Goal: Transaction & Acquisition: Purchase product/service

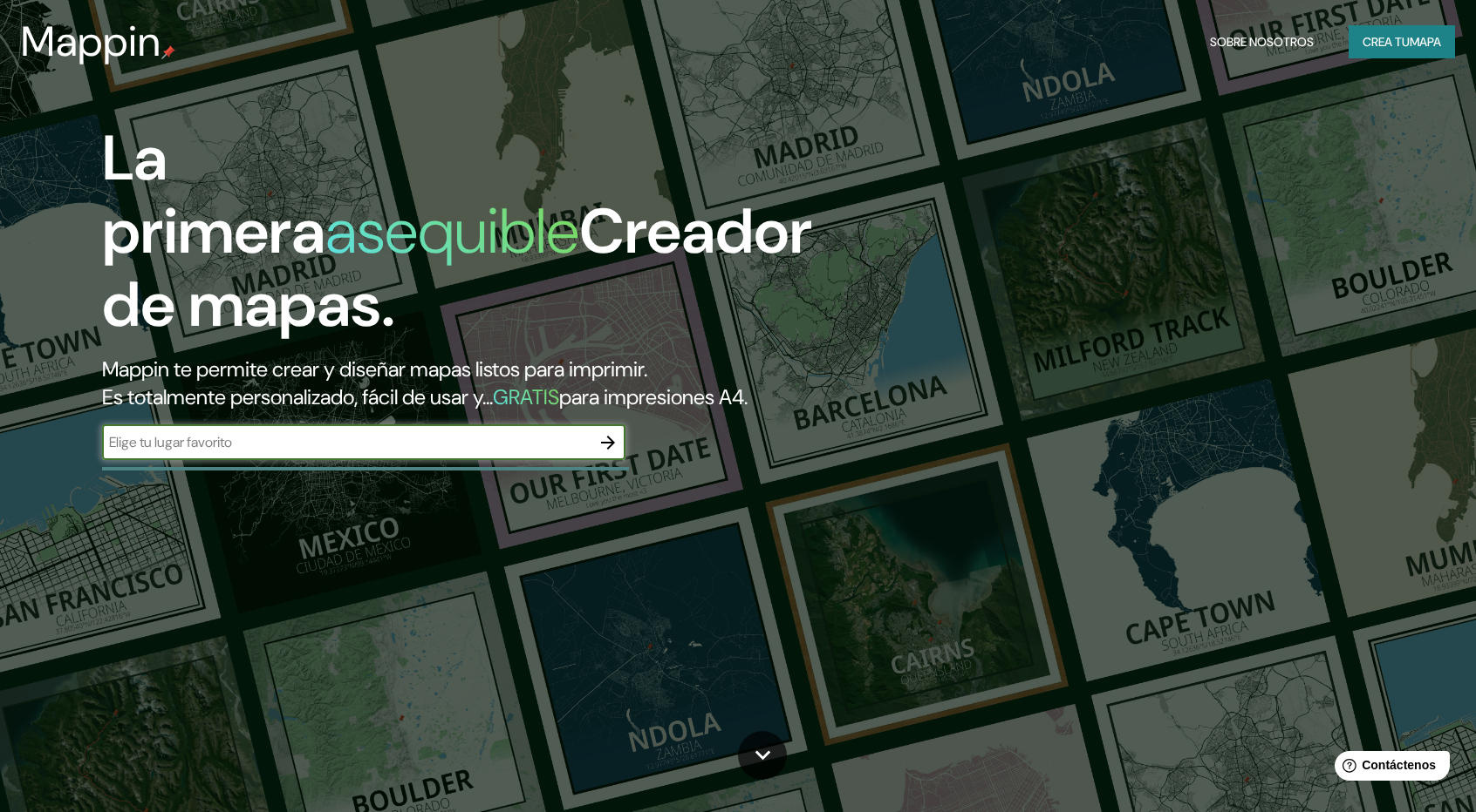
click at [1367, 50] on font "Crea tu" at bounding box center [1386, 42] width 47 height 16
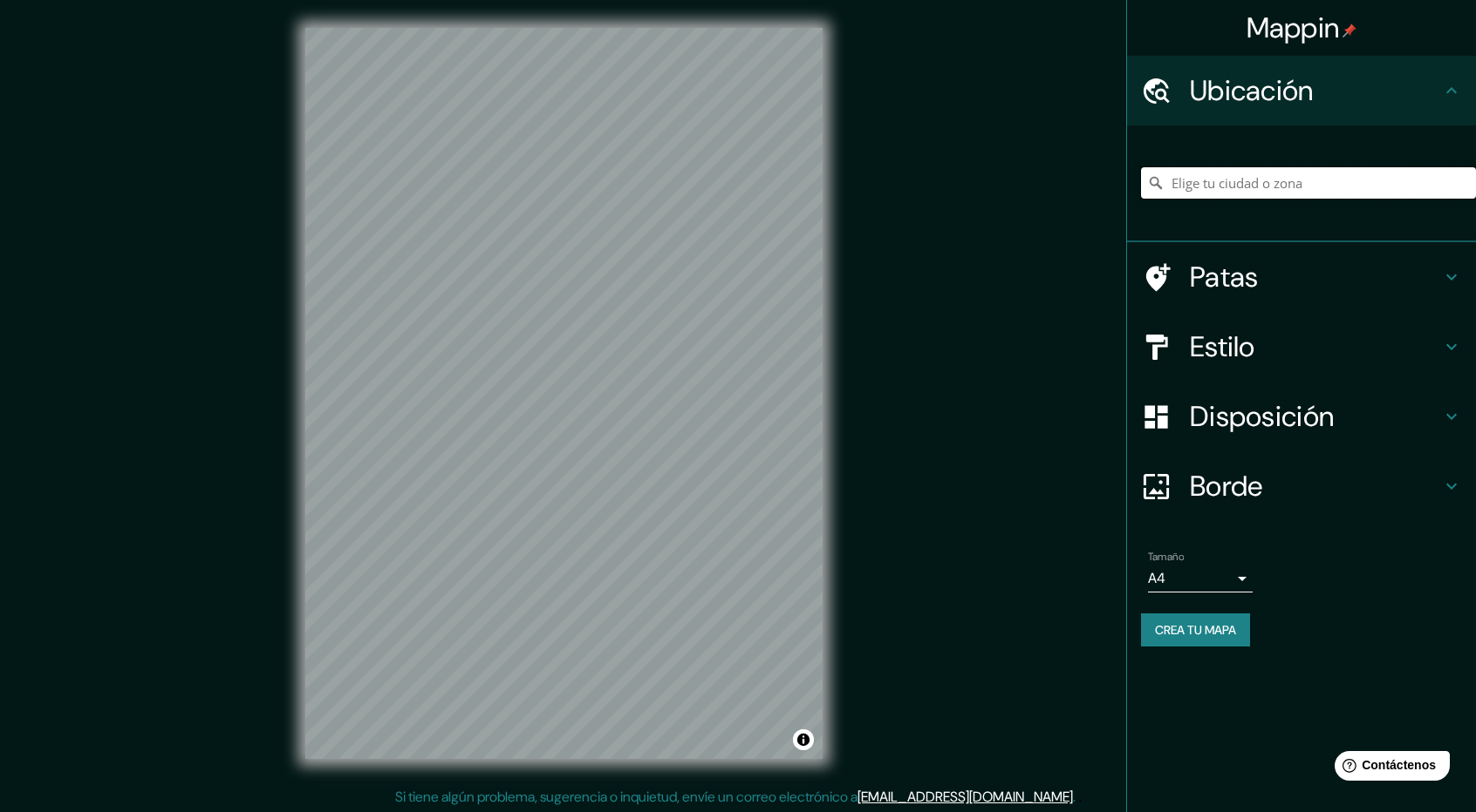
click at [1341, 178] on input "Elige tu ciudad o zona" at bounding box center [1308, 183] width 335 height 31
click at [1314, 195] on input "Elige tu ciudad o zona" at bounding box center [1308, 183] width 335 height 31
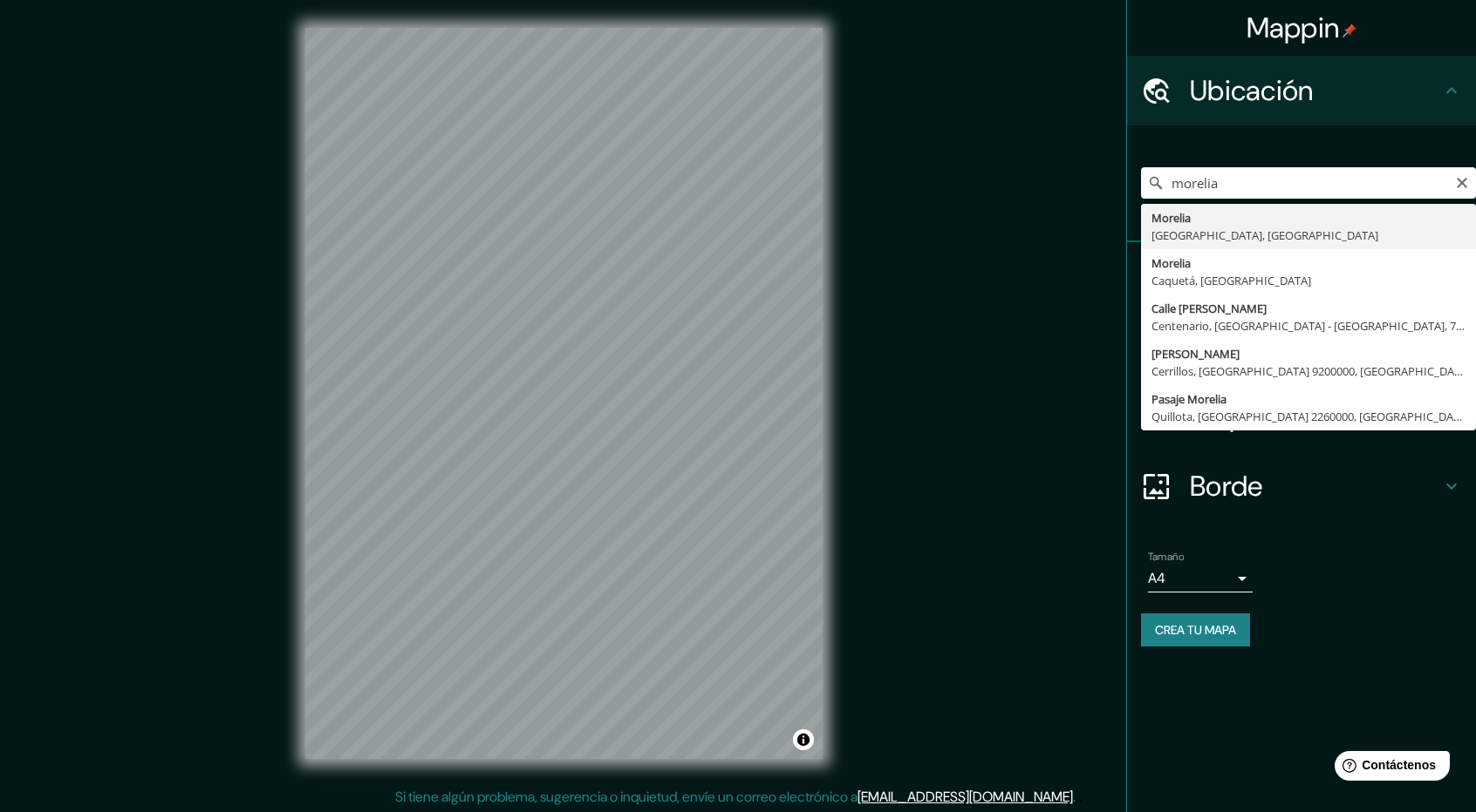
type input "[GEOGRAPHIC_DATA], [GEOGRAPHIC_DATA], [GEOGRAPHIC_DATA]"
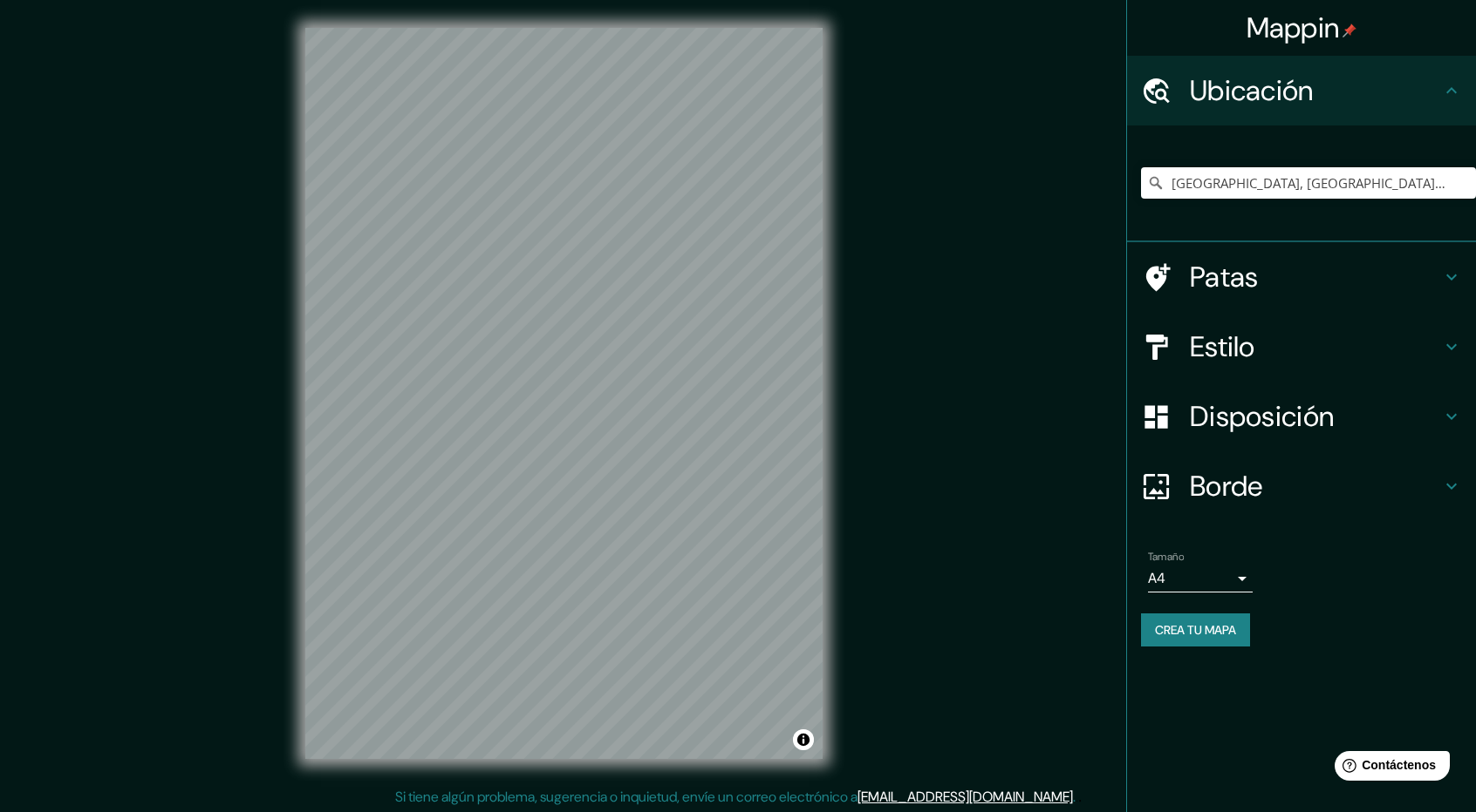
click at [1328, 200] on div "[GEOGRAPHIC_DATA], [GEOGRAPHIC_DATA], [GEOGRAPHIC_DATA]" at bounding box center [1308, 184] width 335 height 87
click at [1323, 187] on input "[GEOGRAPHIC_DATA], [GEOGRAPHIC_DATA], [GEOGRAPHIC_DATA]" at bounding box center [1308, 183] width 335 height 31
click at [1457, 183] on icon "Claro" at bounding box center [1461, 183] width 14 height 14
paste input "Av. del Estudiante, [PERSON_NAME], 58230 Morelia, Mich."
type input "[GEOGRAPHIC_DATA], [GEOGRAPHIC_DATA], [GEOGRAPHIC_DATA]"
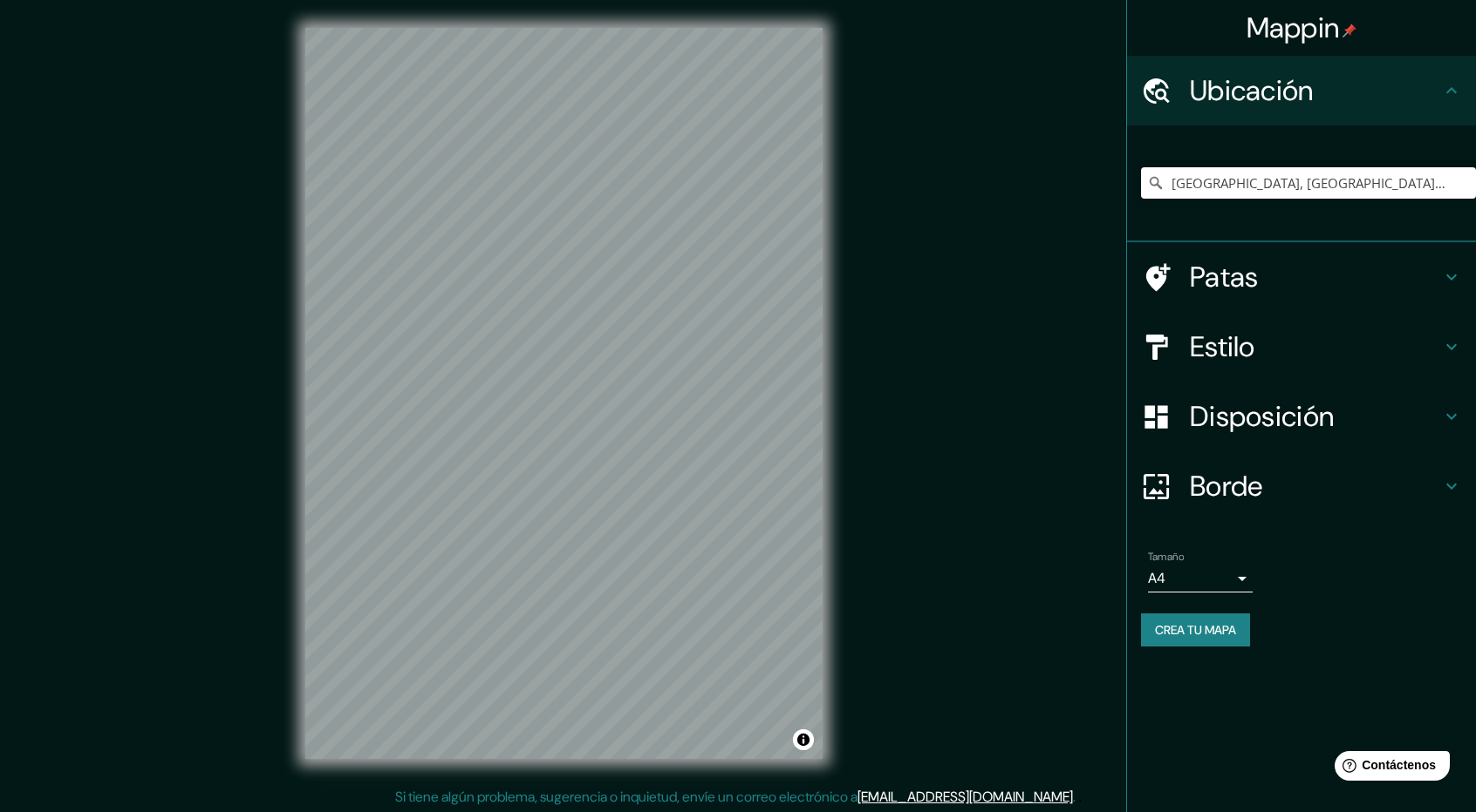
click at [991, 358] on div "Mappin Ubicación [GEOGRAPHIC_DATA], [GEOGRAPHIC_DATA], [GEOGRAPHIC_DATA] [GEOGR…" at bounding box center [738, 407] width 1476 height 815
click at [1457, 336] on div "Estilo" at bounding box center [1301, 347] width 349 height 70
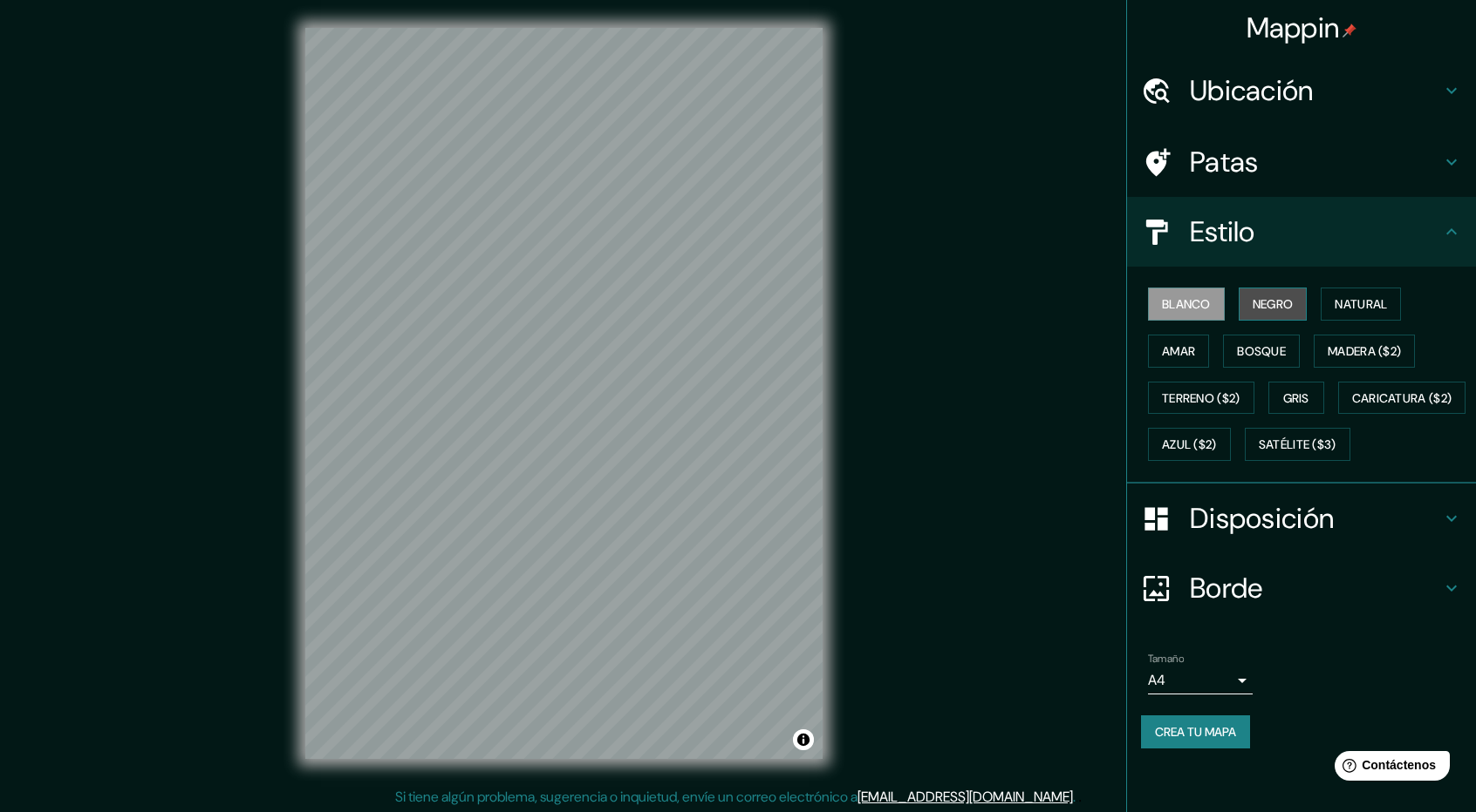
click at [1280, 301] on font "Negro" at bounding box center [1273, 304] width 41 height 16
click at [1186, 308] on font "Blanco" at bounding box center [1185, 304] width 49 height 16
click at [1258, 454] on font "Satélite ($3)" at bounding box center [1297, 446] width 78 height 16
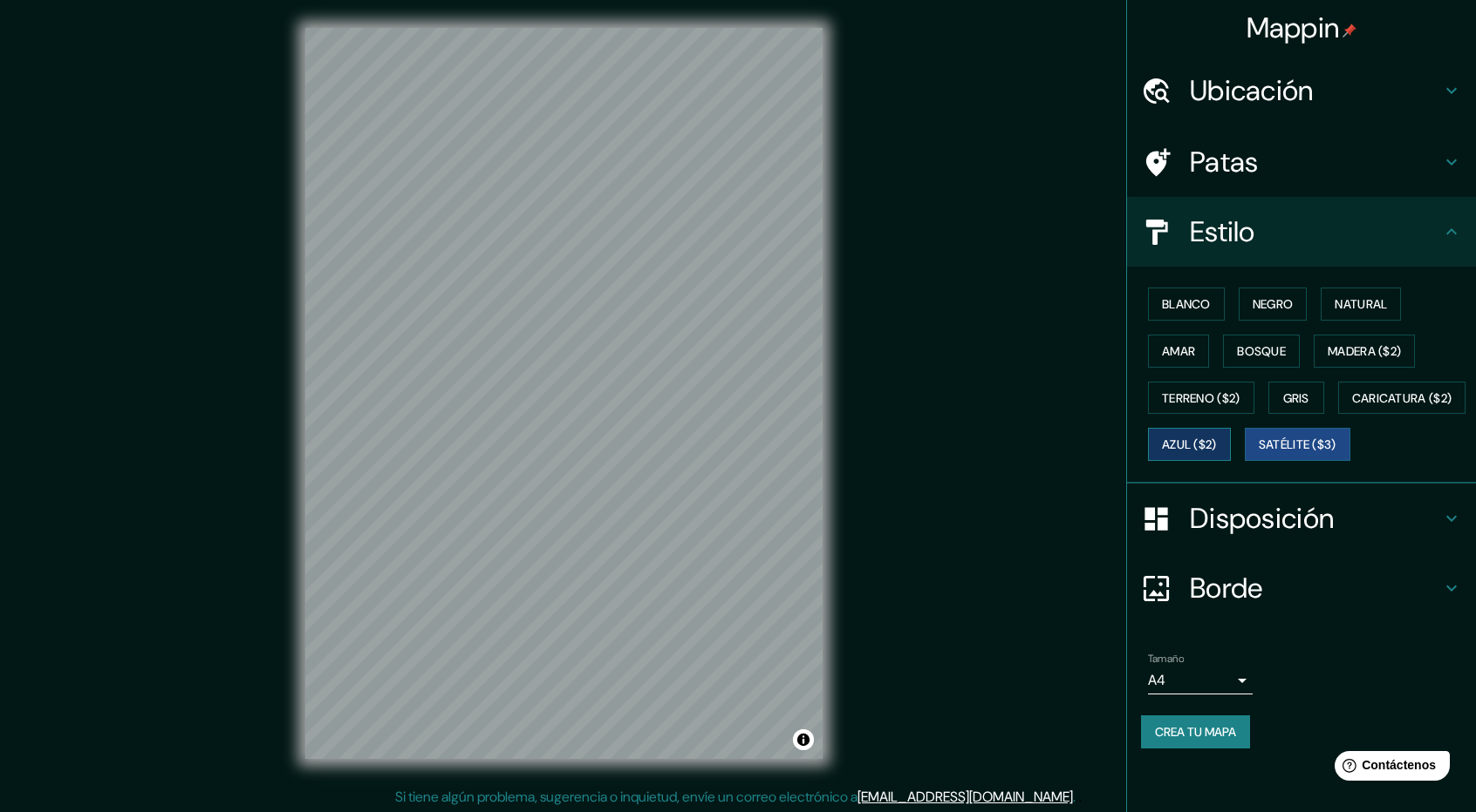
click at [1217, 443] on font "Azul ($2)" at bounding box center [1188, 446] width 55 height 16
click at [1338, 415] on button "Caricatura ($2)" at bounding box center [1402, 398] width 128 height 33
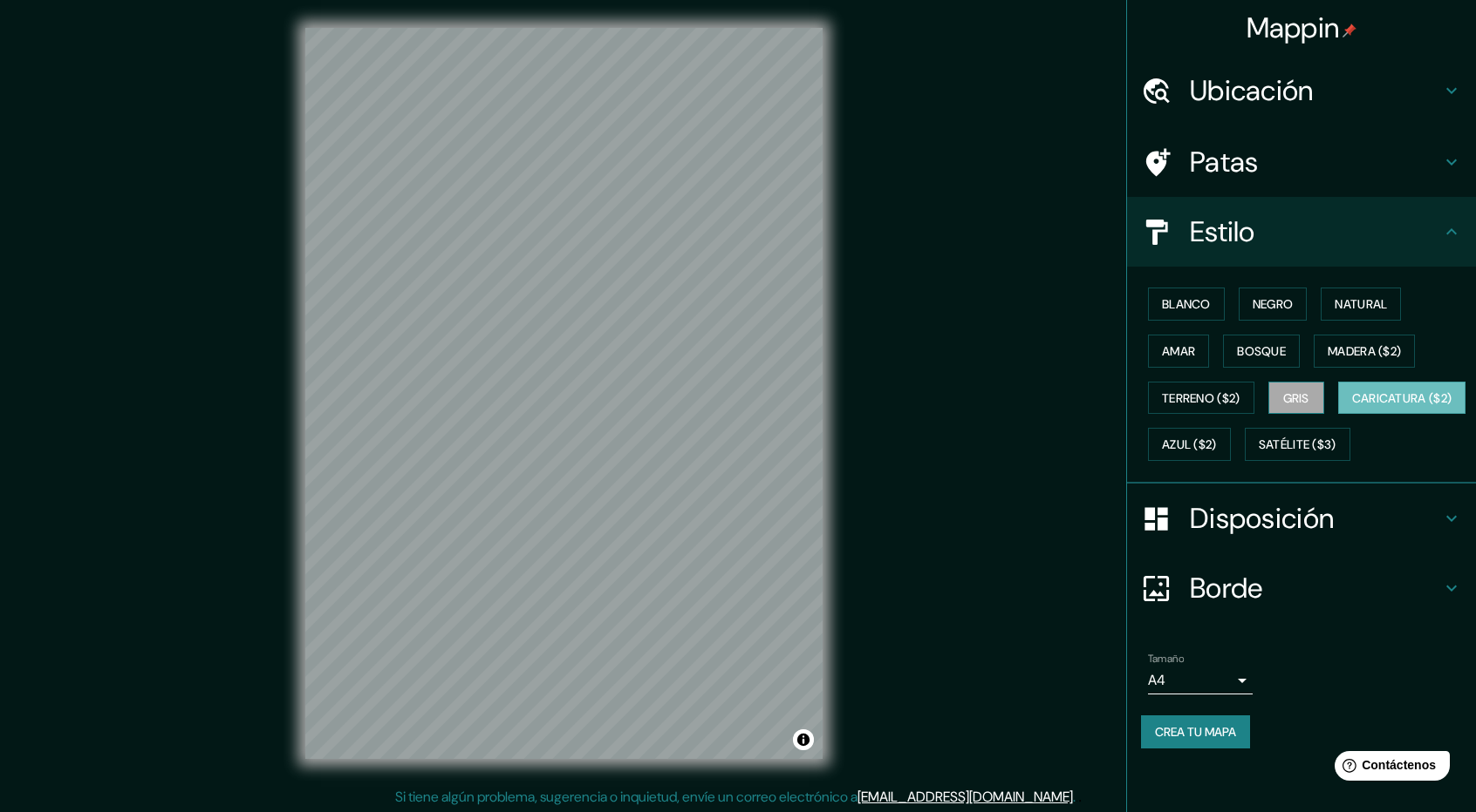
click at [1299, 392] on font "Gris" at bounding box center [1295, 398] width 26 height 16
click at [1268, 352] on font "Bosque" at bounding box center [1261, 352] width 49 height 16
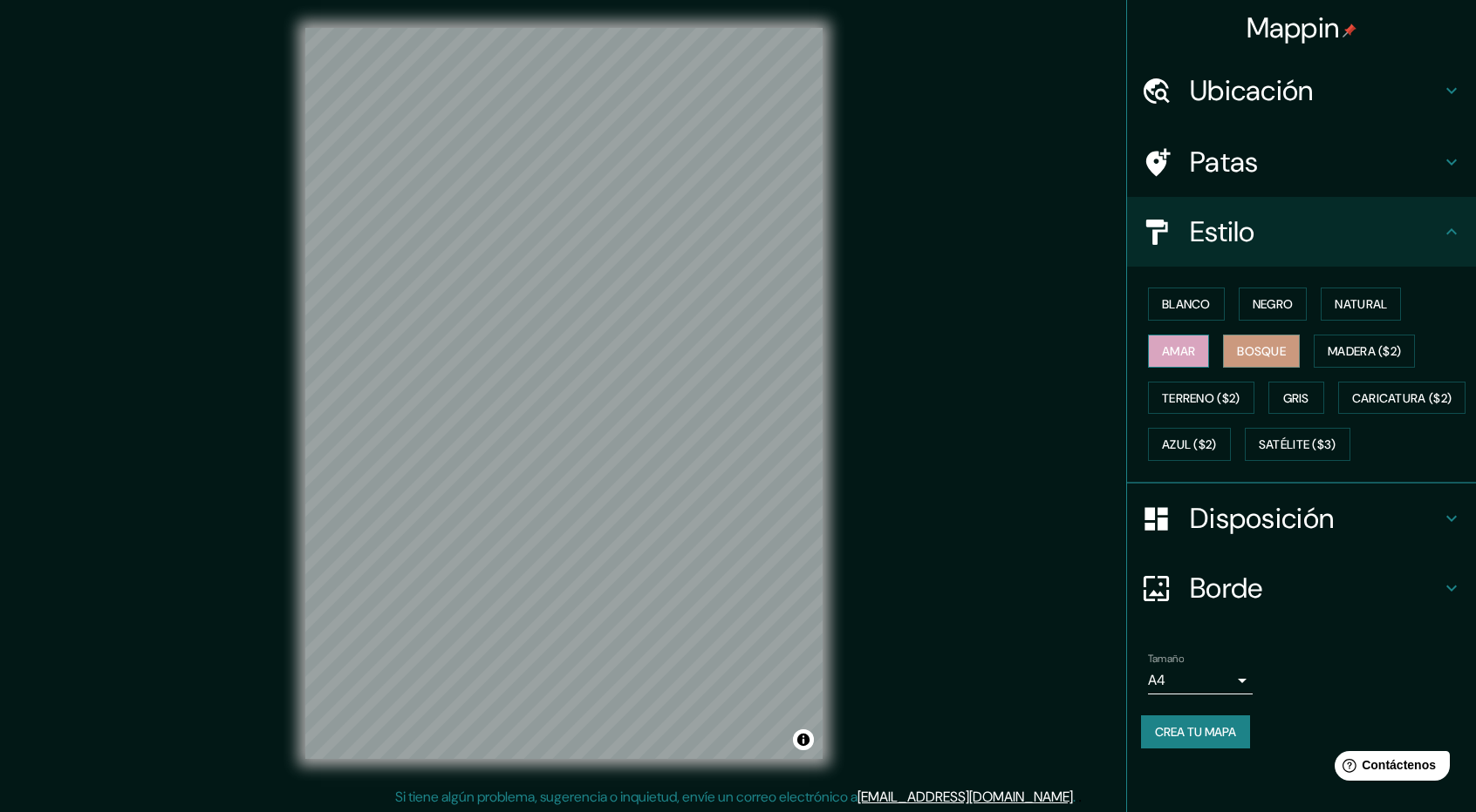
click at [1200, 349] on button "Amar" at bounding box center [1178, 352] width 61 height 33
click at [1357, 316] on button "Natural" at bounding box center [1360, 304] width 81 height 33
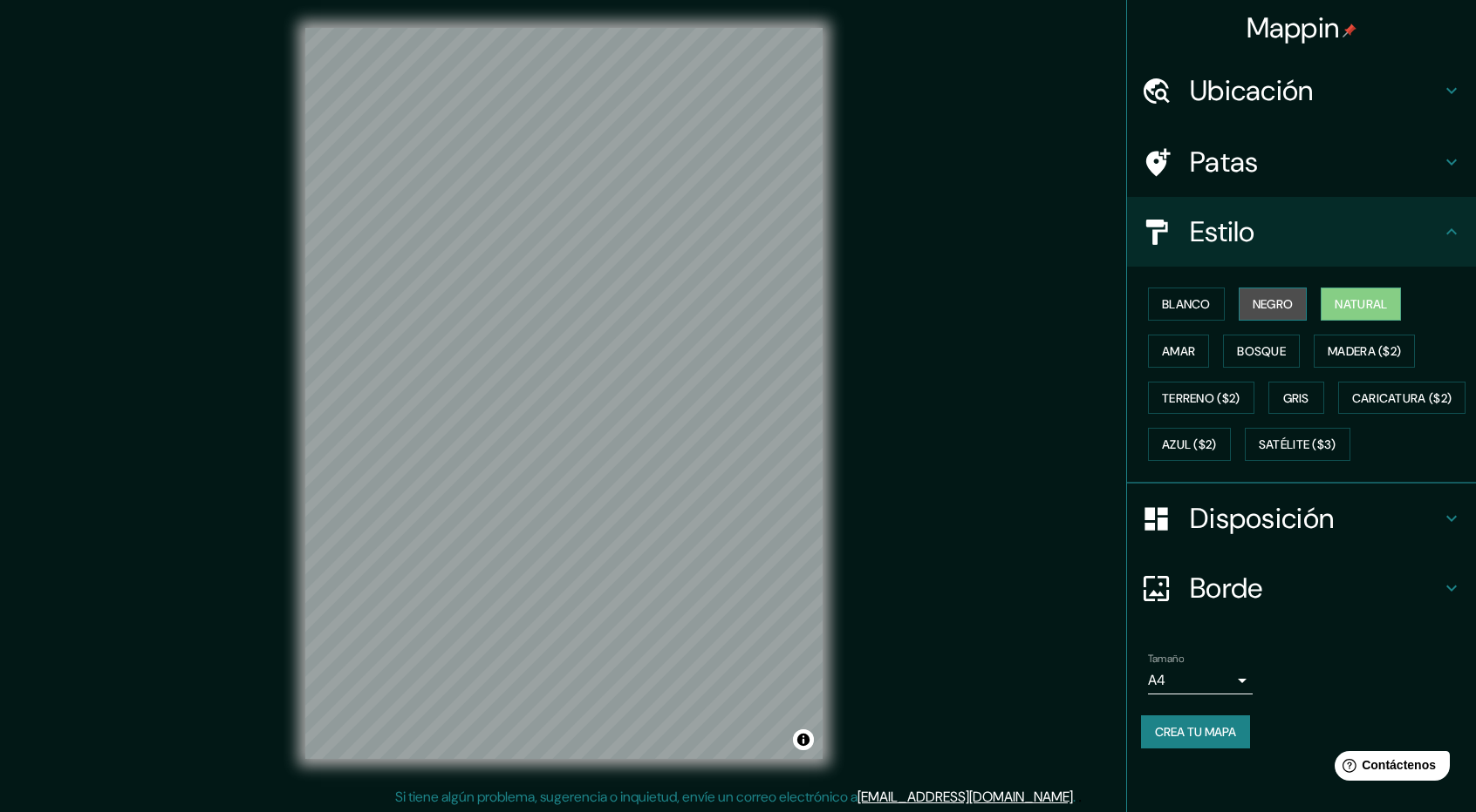
click at [1266, 310] on font "Negro" at bounding box center [1273, 304] width 41 height 16
click at [1183, 308] on font "Blanco" at bounding box center [1185, 304] width 49 height 16
click at [1347, 536] on h4 "Disposición" at bounding box center [1315, 519] width 251 height 35
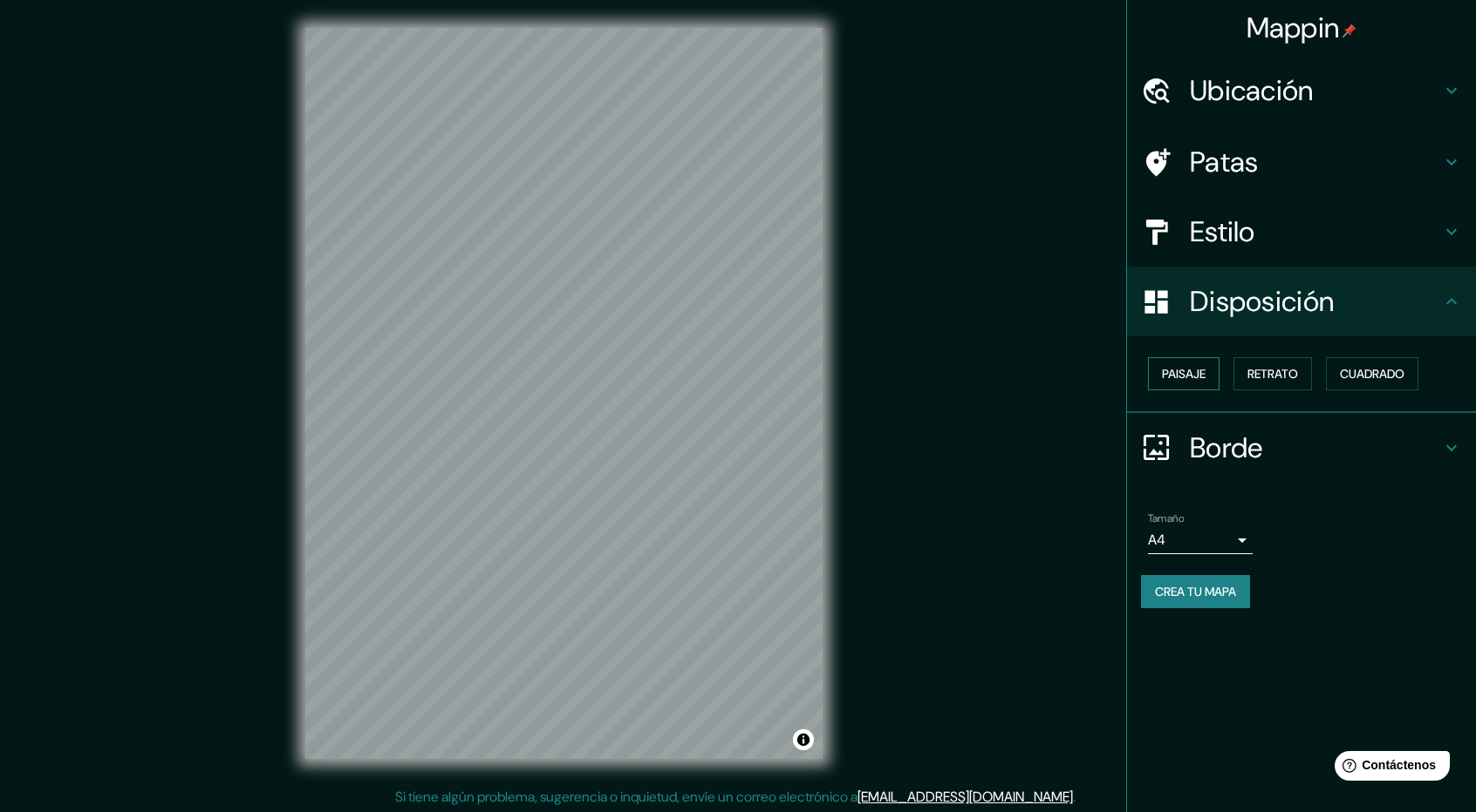
click at [1186, 383] on font "Paisaje" at bounding box center [1183, 373] width 44 height 22
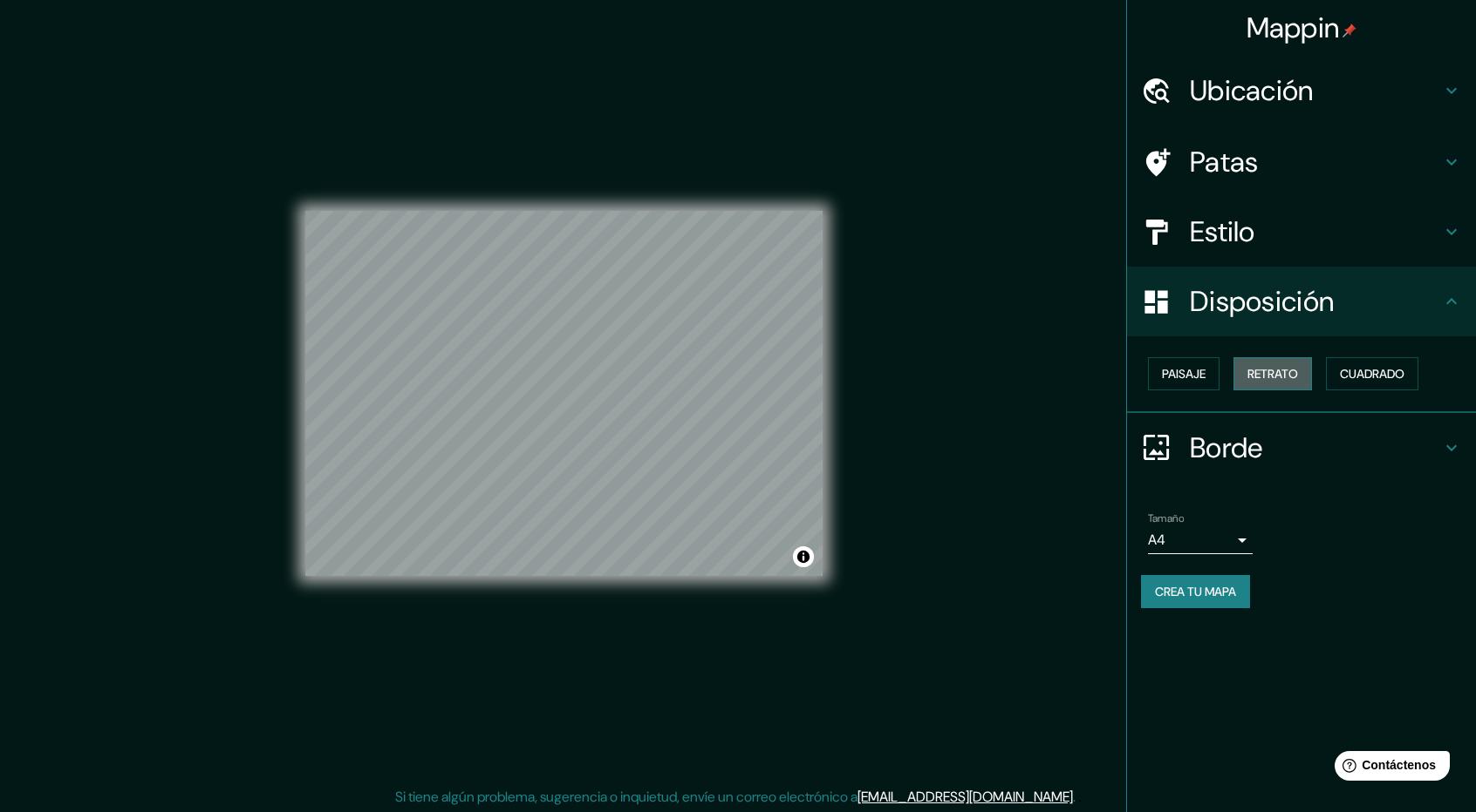
click at [1275, 367] on font "Retrato" at bounding box center [1272, 374] width 51 height 16
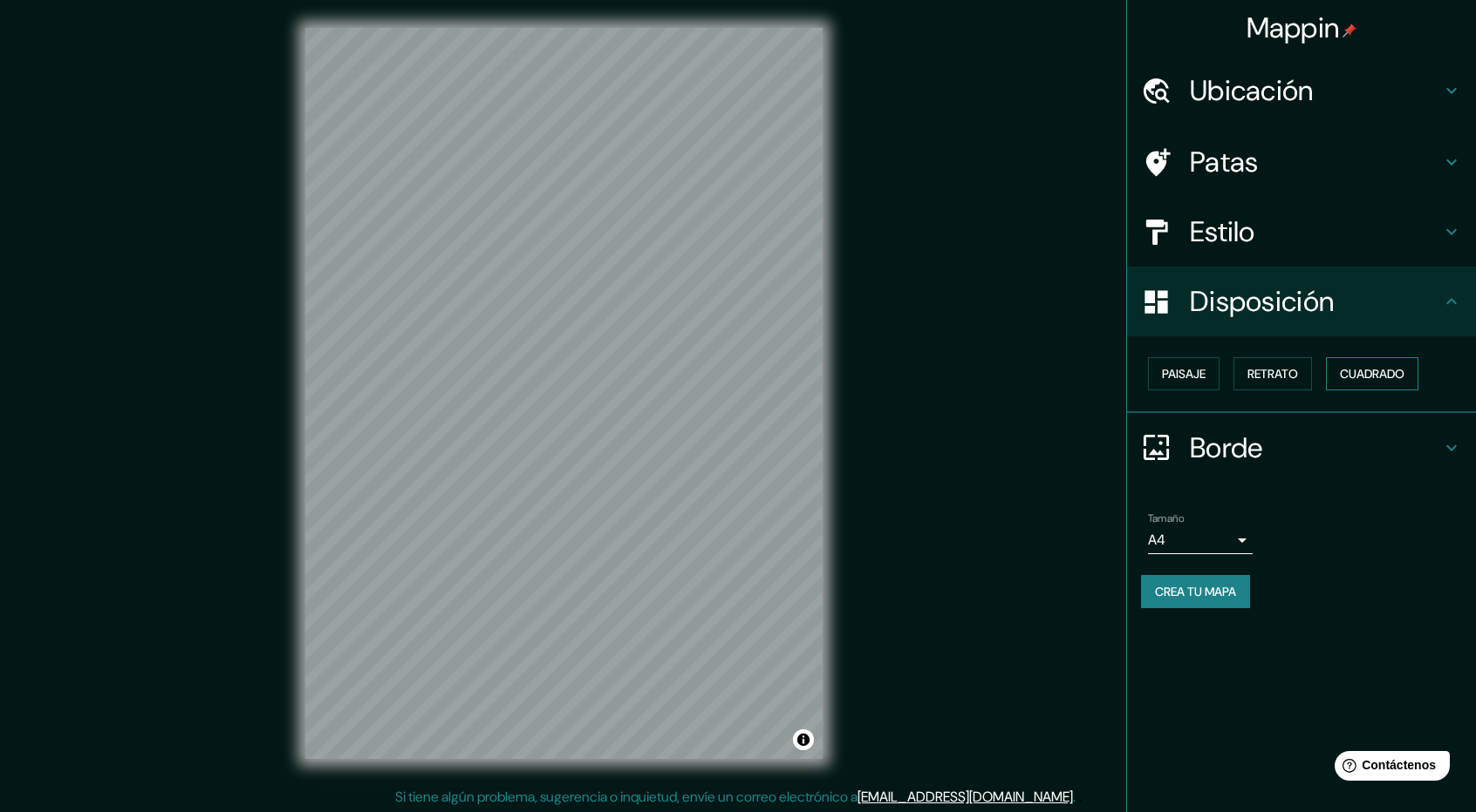
click at [1373, 370] on font "Cuadrado" at bounding box center [1372, 374] width 64 height 16
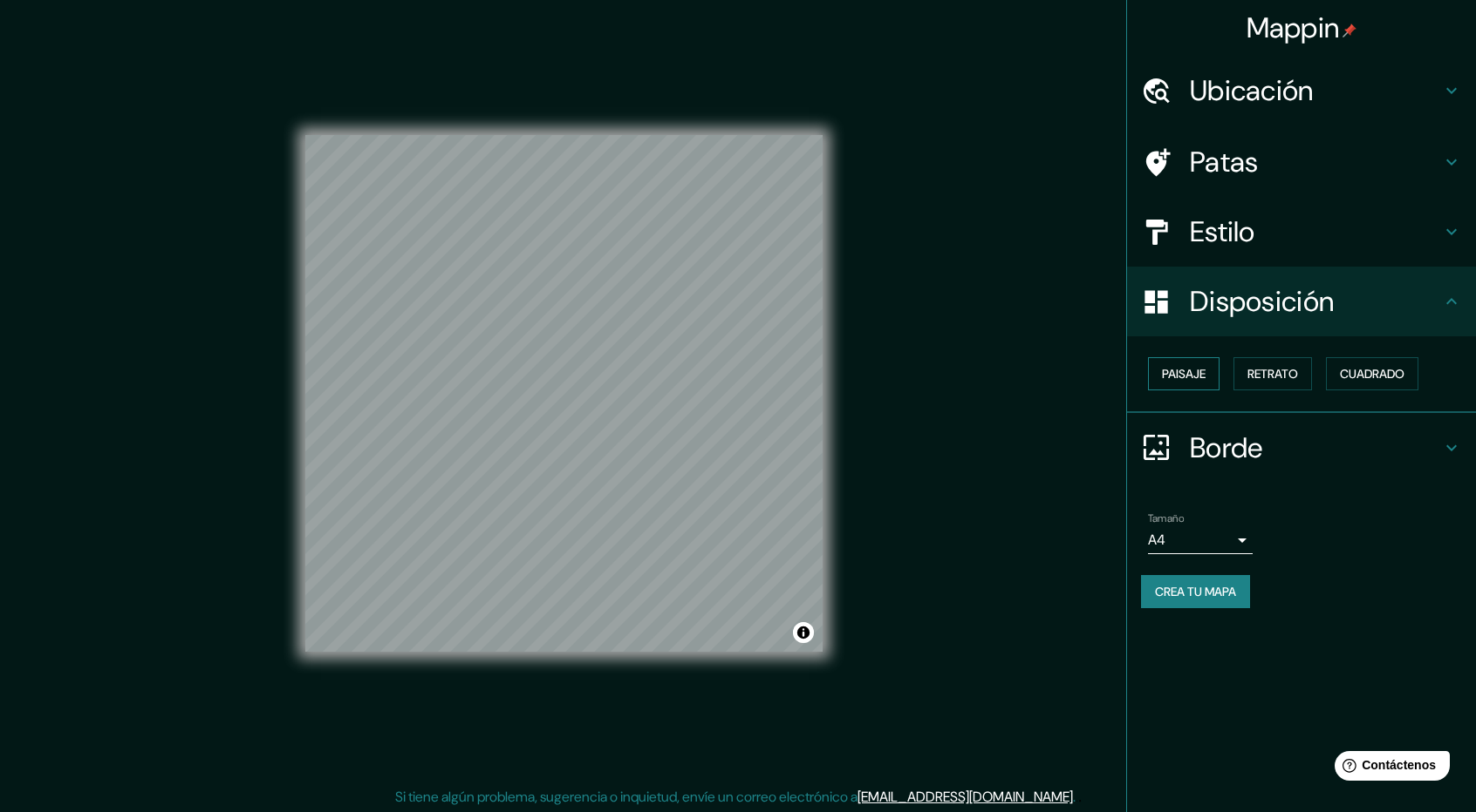
click at [1190, 373] on font "Paisaje" at bounding box center [1183, 374] width 44 height 16
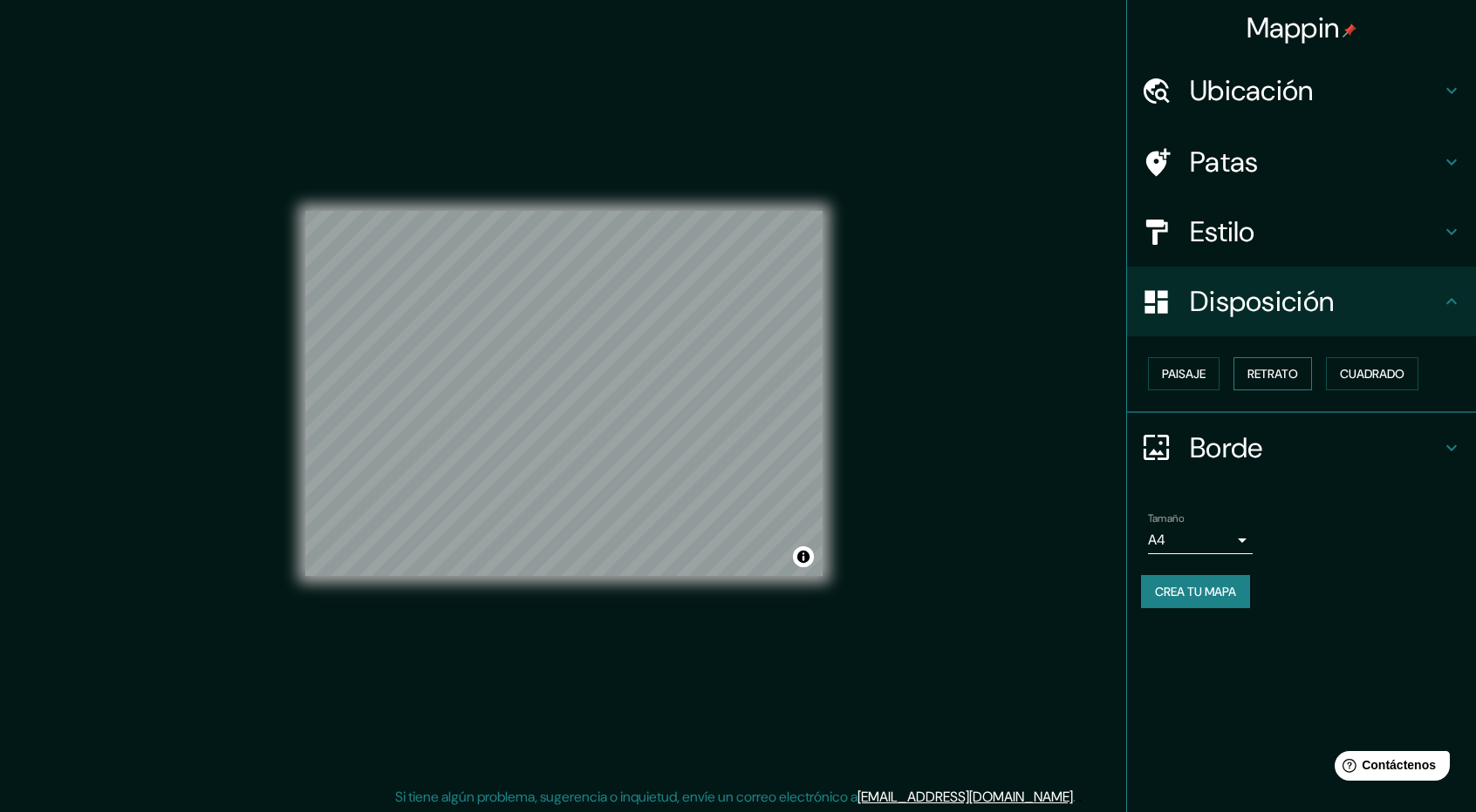
click at [1278, 370] on font "Retrato" at bounding box center [1272, 374] width 51 height 16
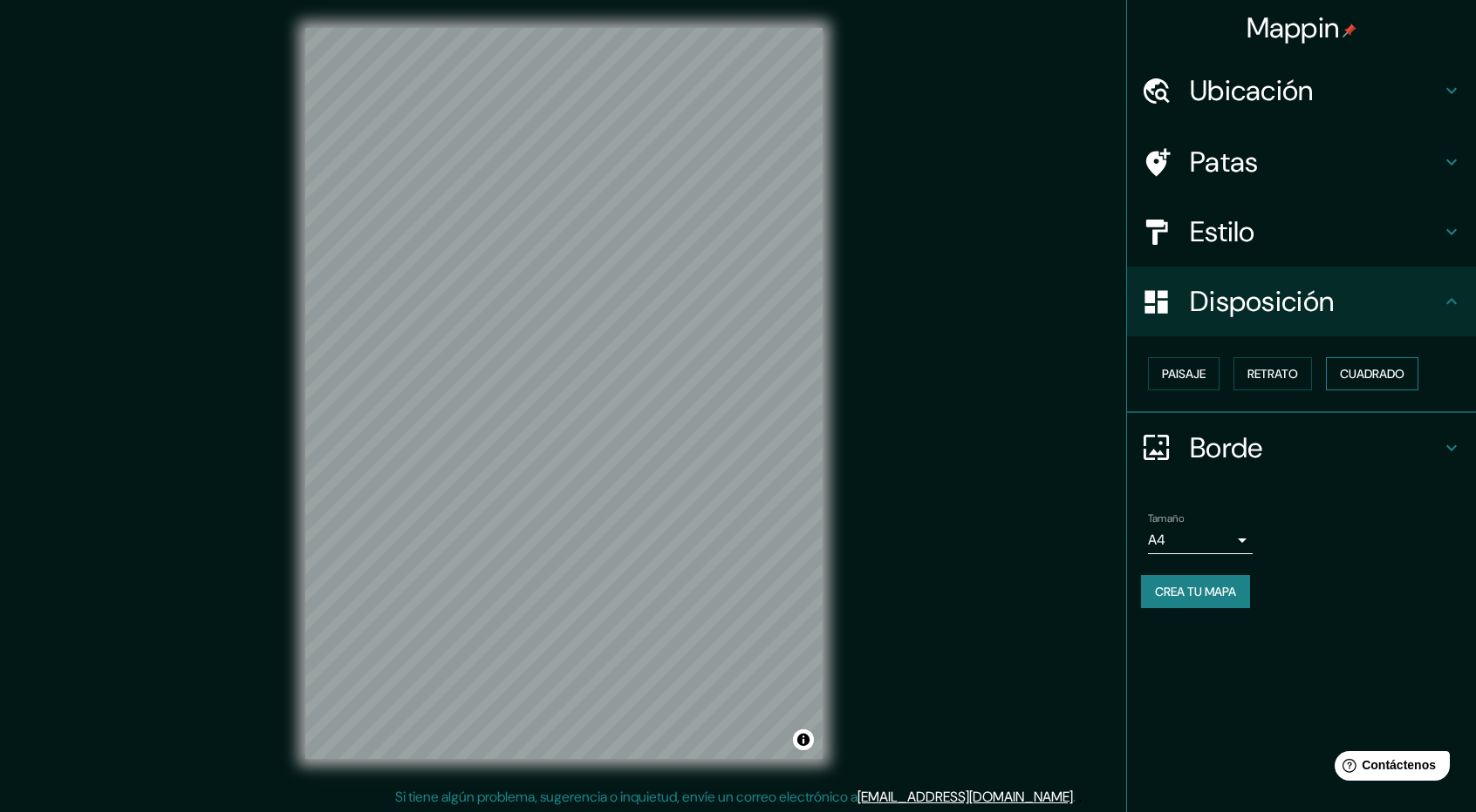
click at [1365, 379] on font "Cuadrado" at bounding box center [1372, 374] width 64 height 16
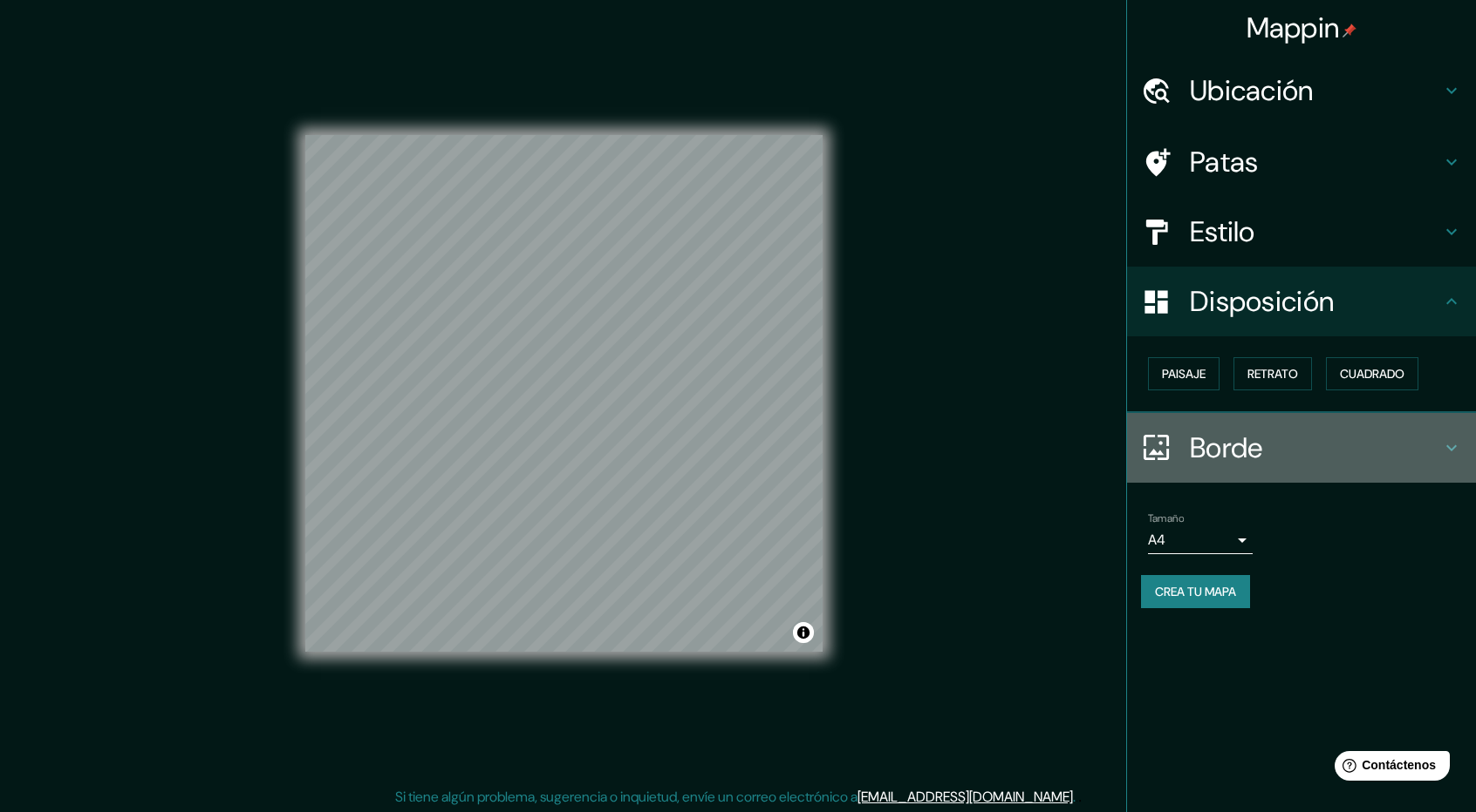
click at [1269, 451] on h4 "Borde" at bounding box center [1315, 448] width 251 height 35
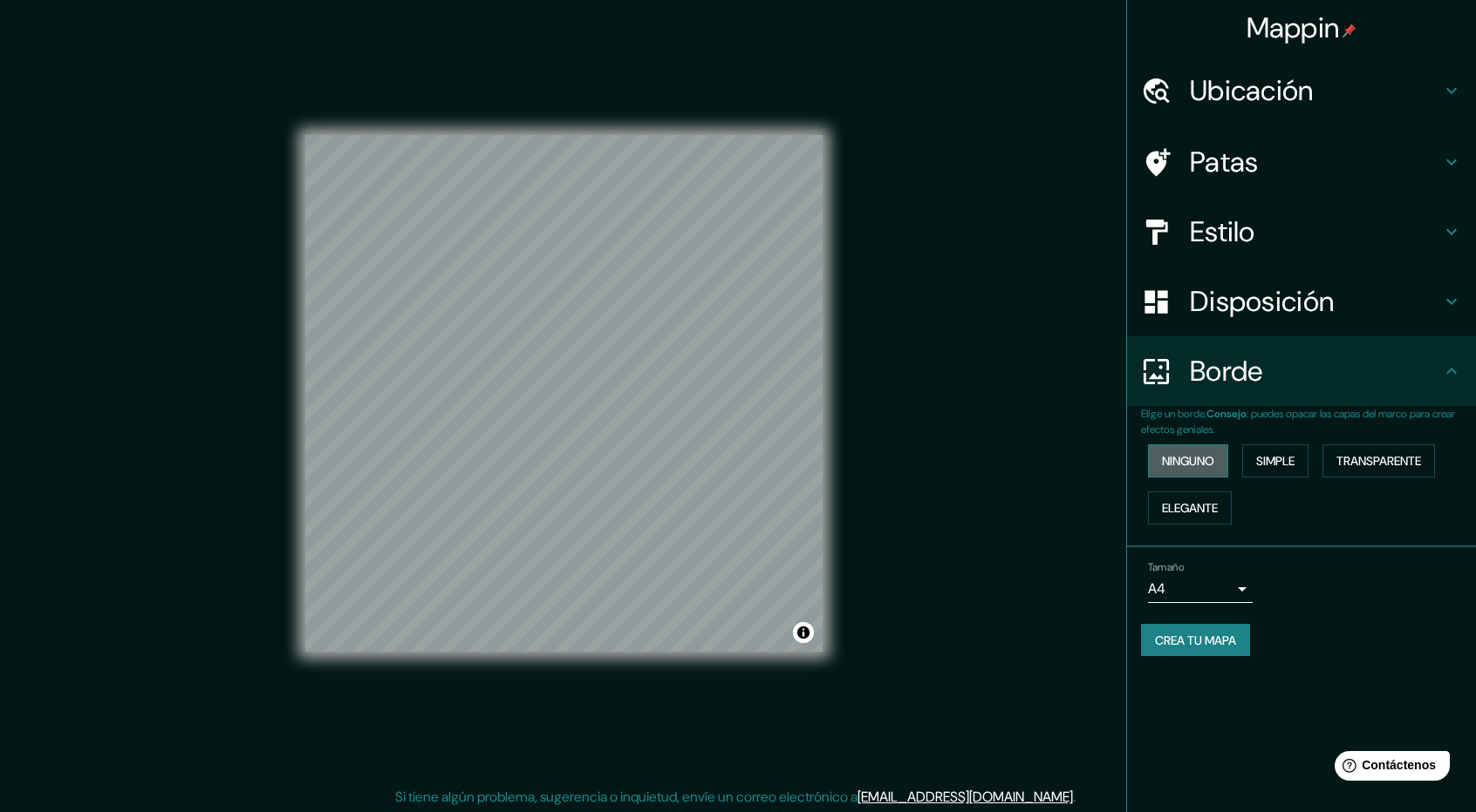
click at [1195, 462] on font "Ninguno" at bounding box center [1187, 461] width 52 height 16
click at [1308, 460] on button "Simple" at bounding box center [1275, 461] width 66 height 33
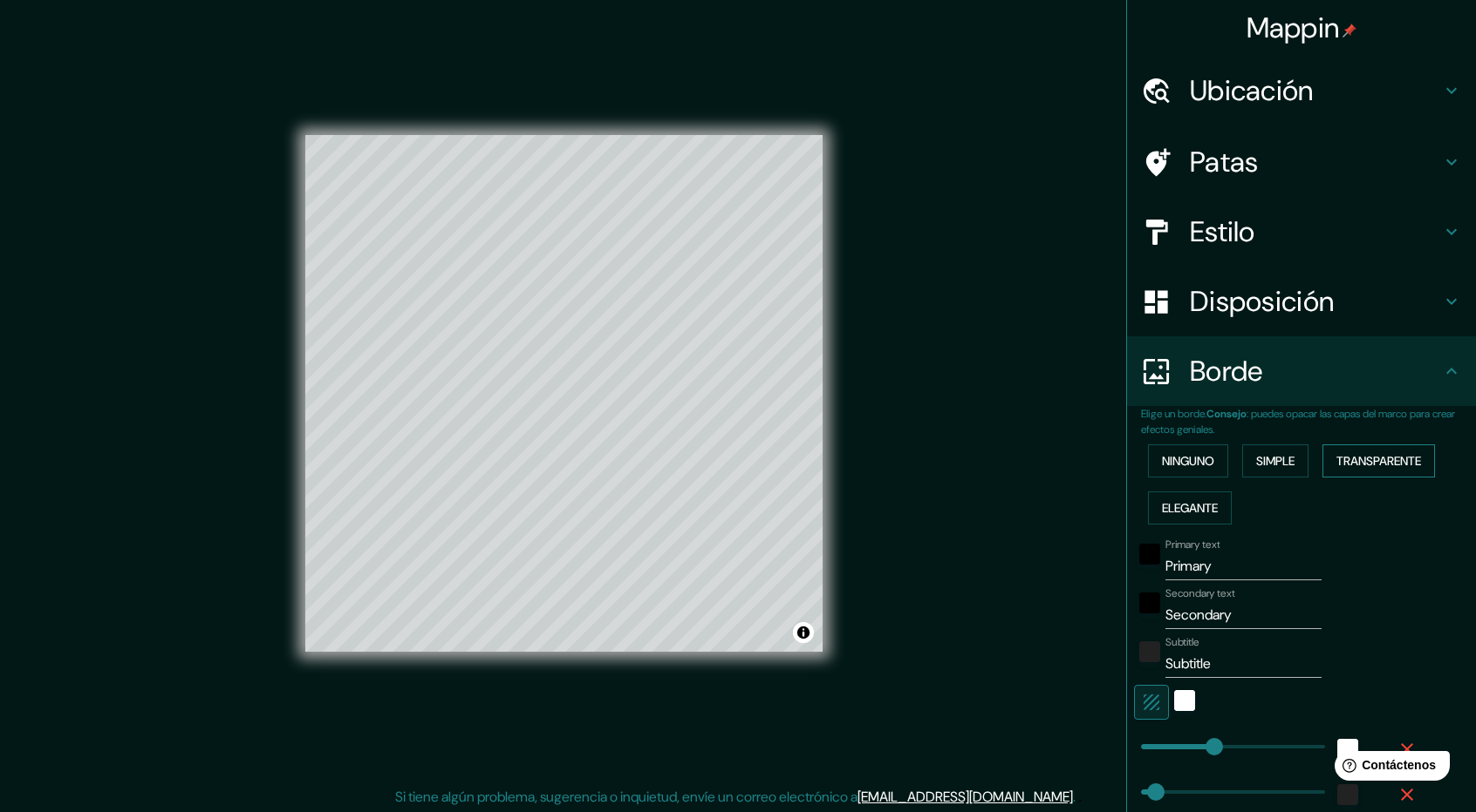
click at [1397, 458] on font "Transparente" at bounding box center [1378, 461] width 85 height 16
click at [1376, 467] on font "Transparente" at bounding box center [1378, 461] width 85 height 16
type input "285"
type input "47"
click at [1184, 454] on font "Ninguno" at bounding box center [1187, 461] width 52 height 16
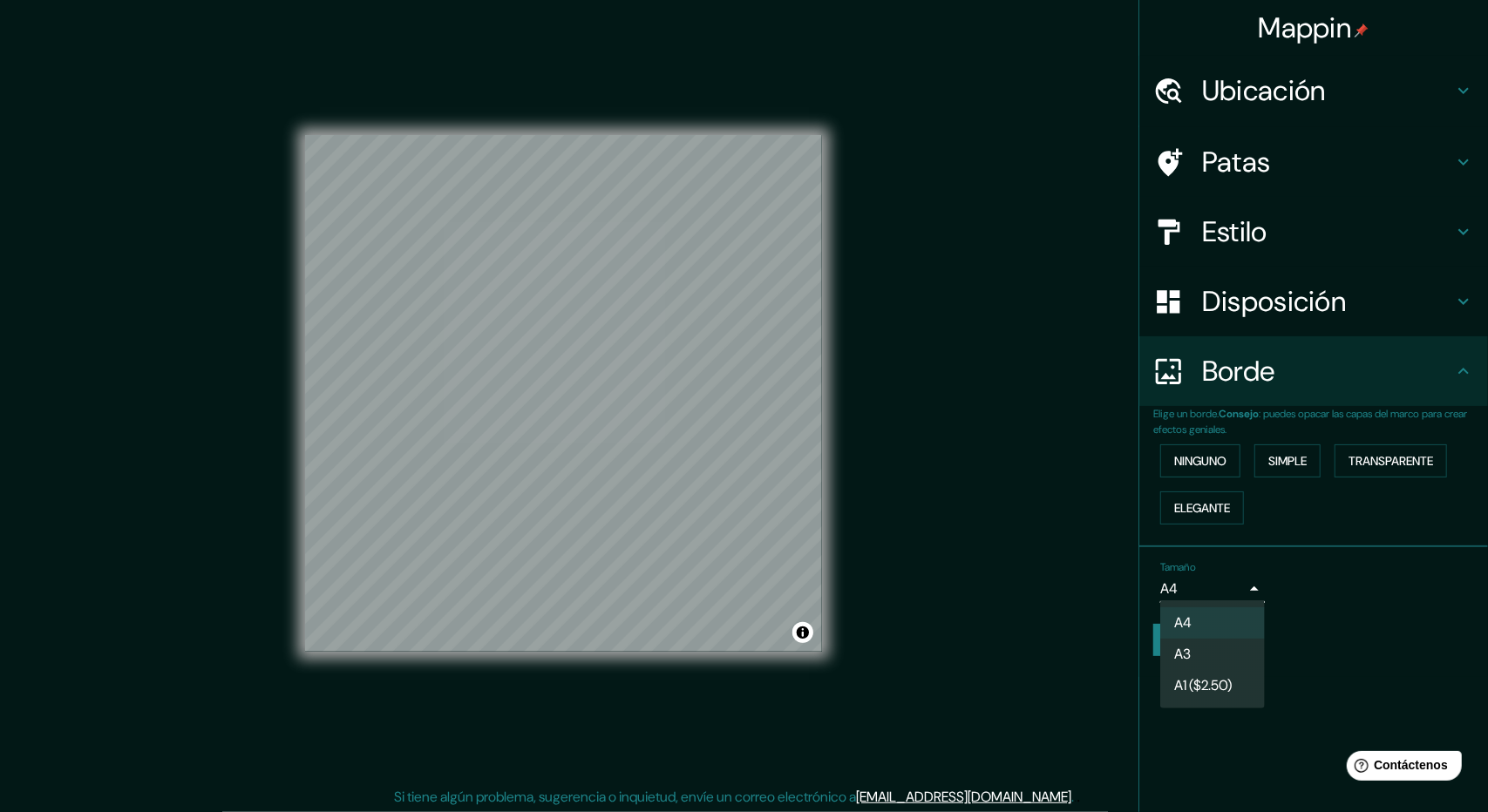
click at [1239, 597] on body "Mappin Ubicación [GEOGRAPHIC_DATA], [GEOGRAPHIC_DATA], [GEOGRAPHIC_DATA] [GEOGR…" at bounding box center [744, 406] width 1488 height 812
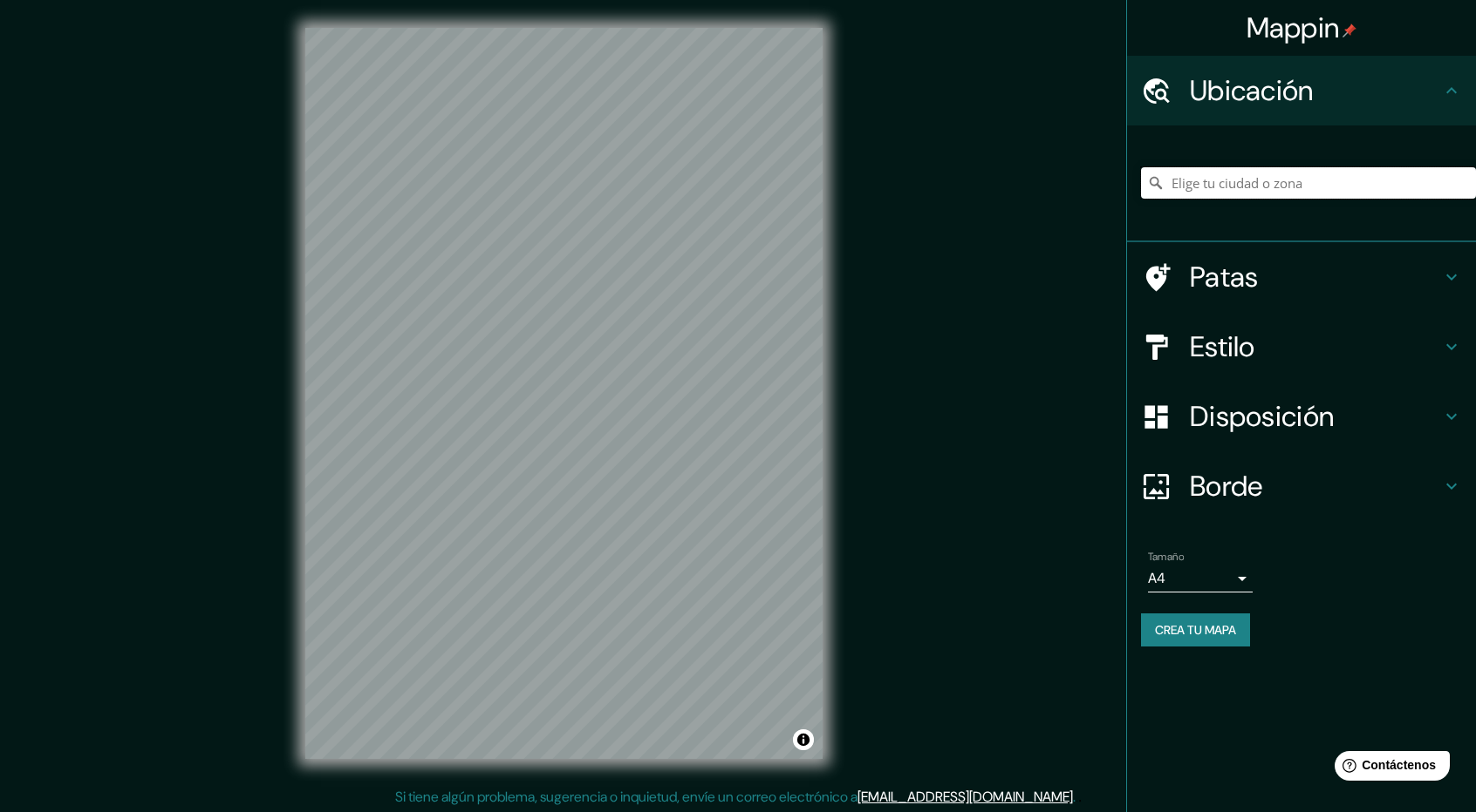
click at [1259, 182] on input "Elige tu ciudad o zona" at bounding box center [1308, 183] width 335 height 31
paste input "Mejoramiento de la accesibilidad y el flujo peatonal:"
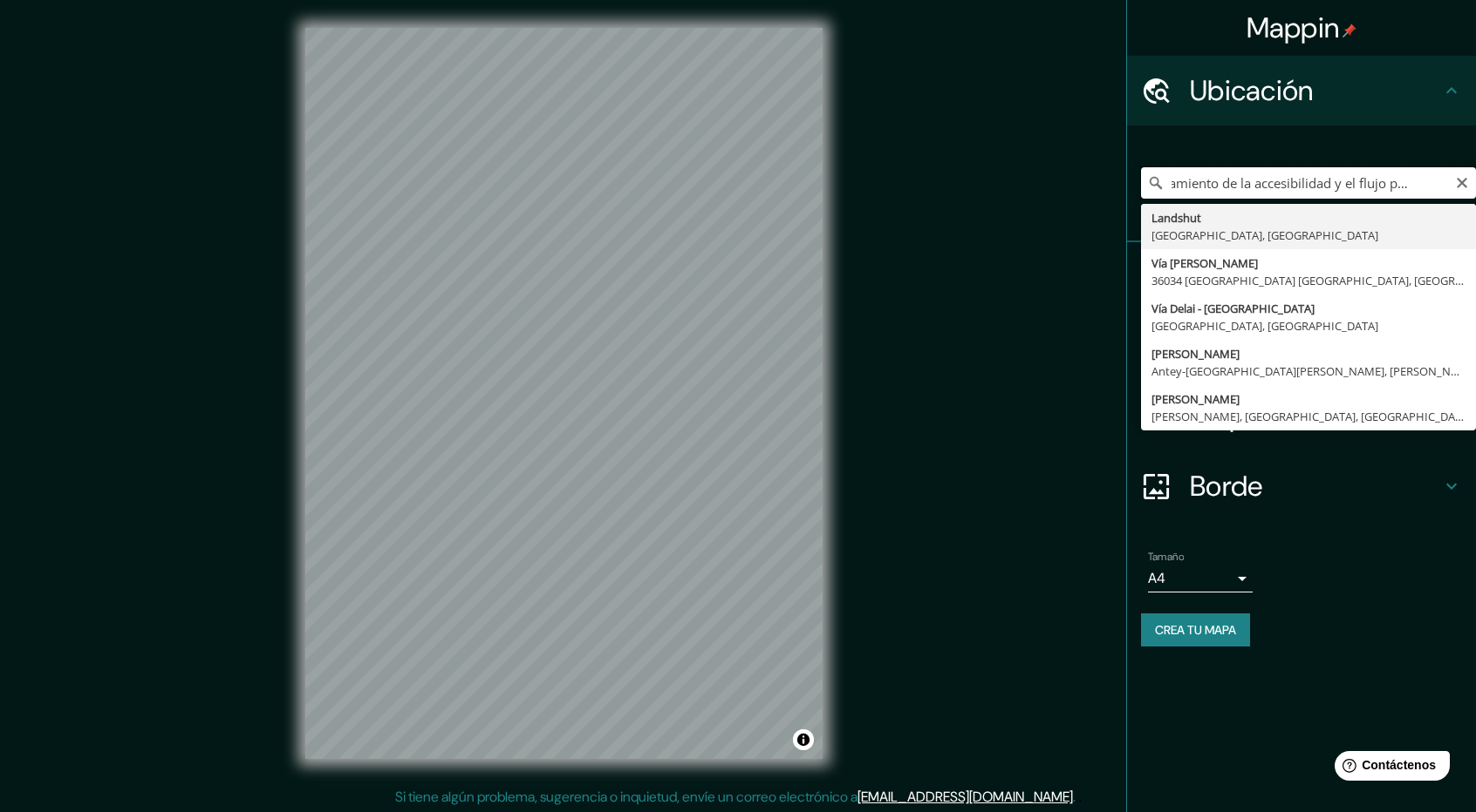
type input "Mejoramiento de la accesibilidad y el flujo peatonal:"
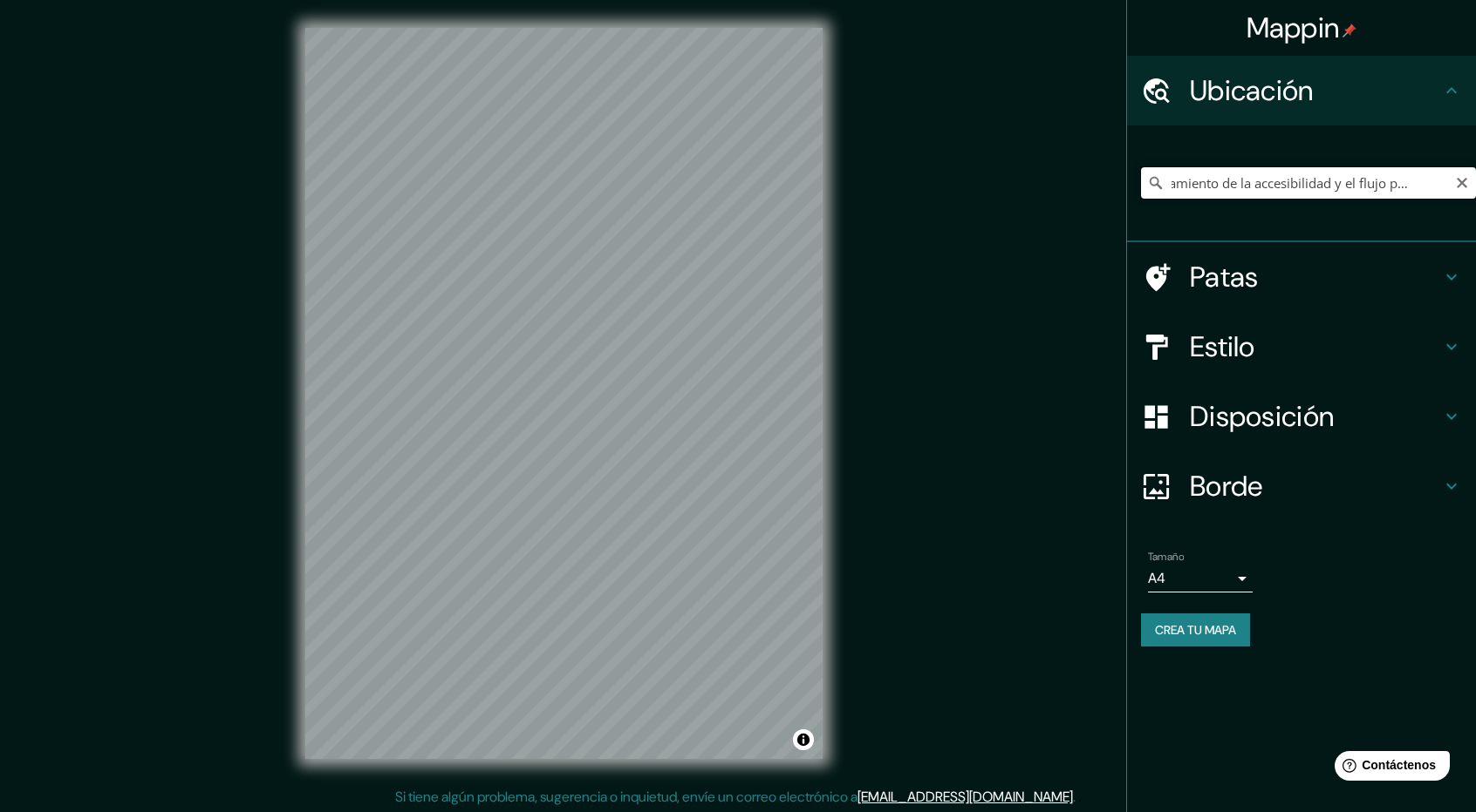
scroll to position [0, 0]
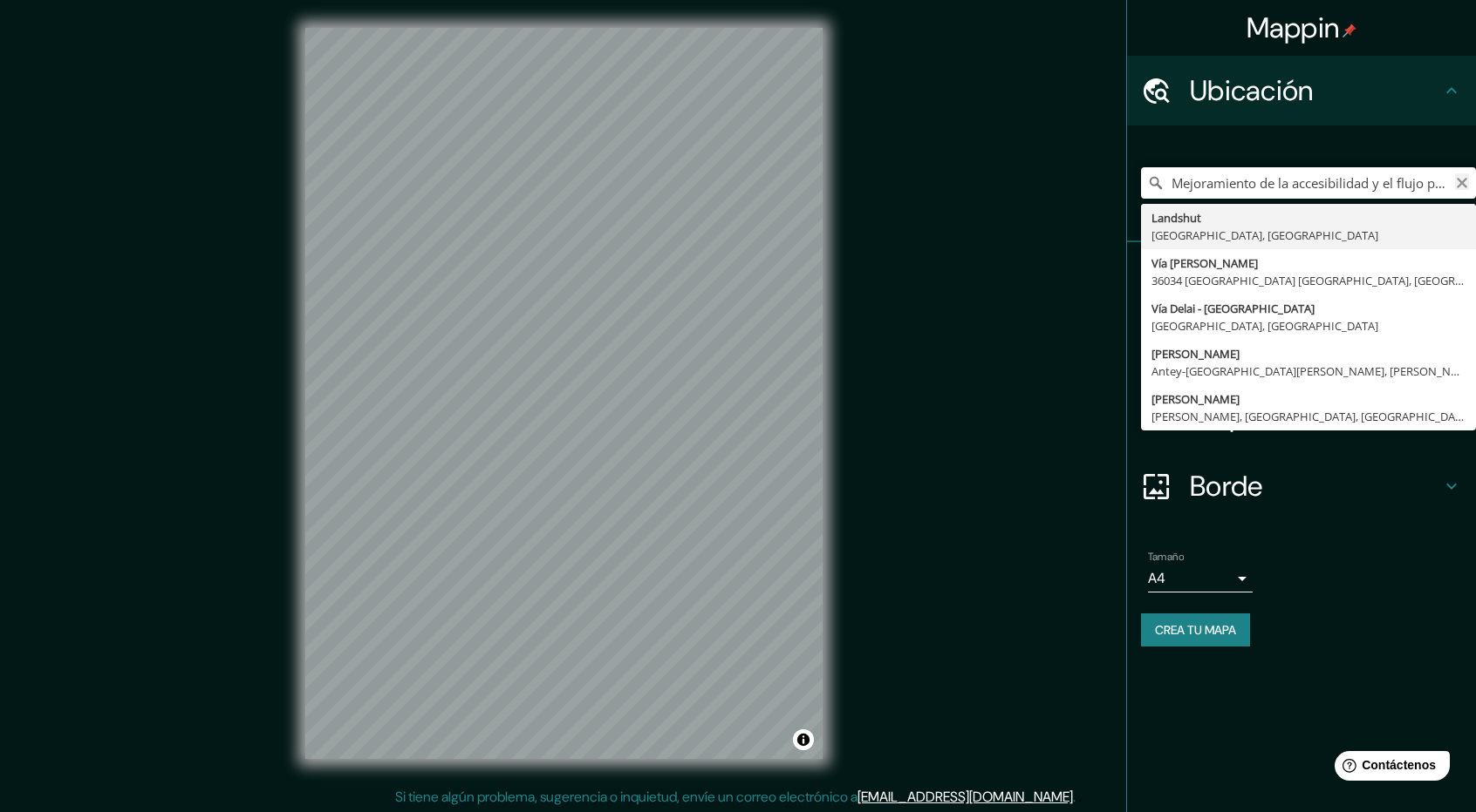
click at [1463, 177] on icon "Claro" at bounding box center [1461, 183] width 14 height 14
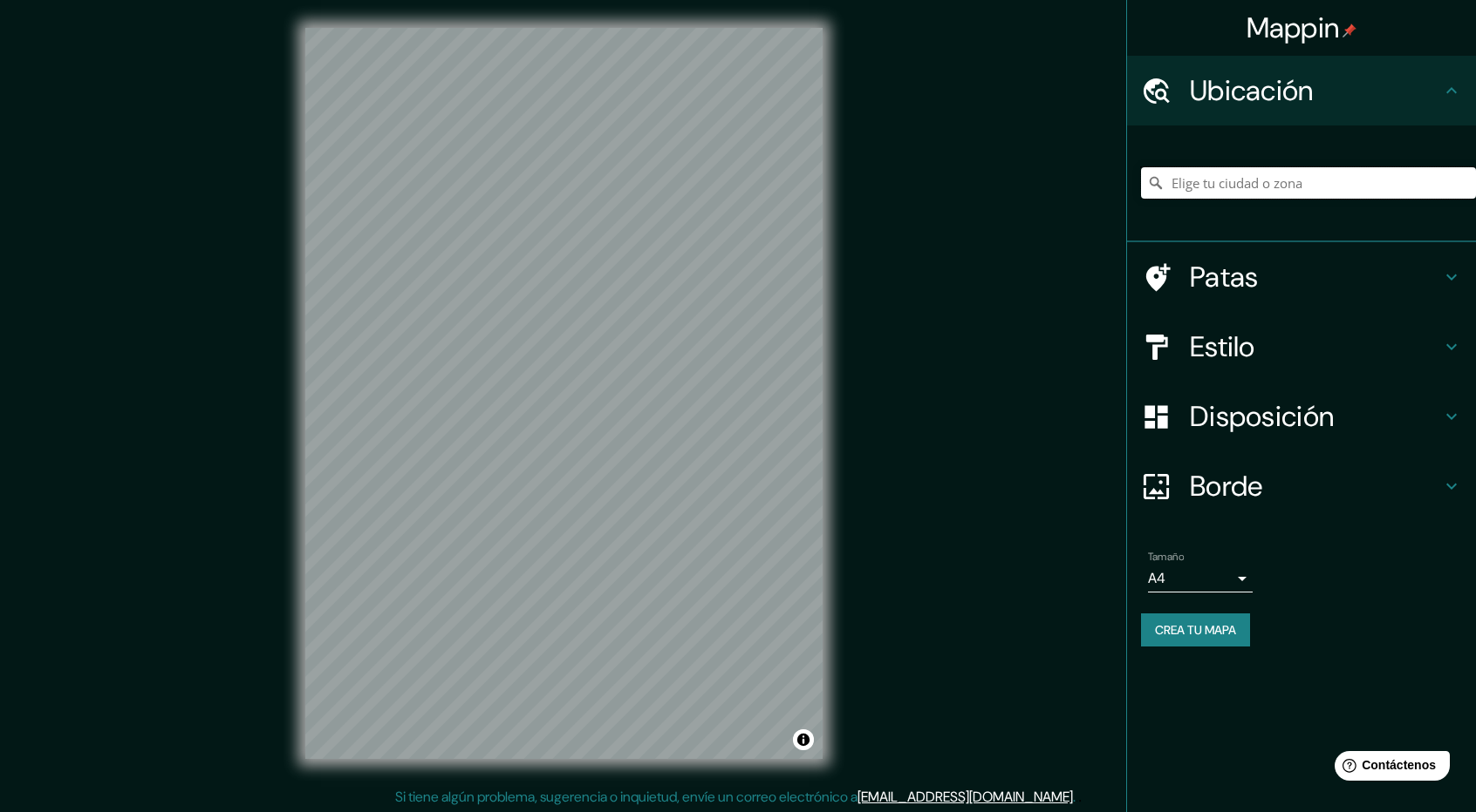
paste input "Estadio Venustiano Carranza"
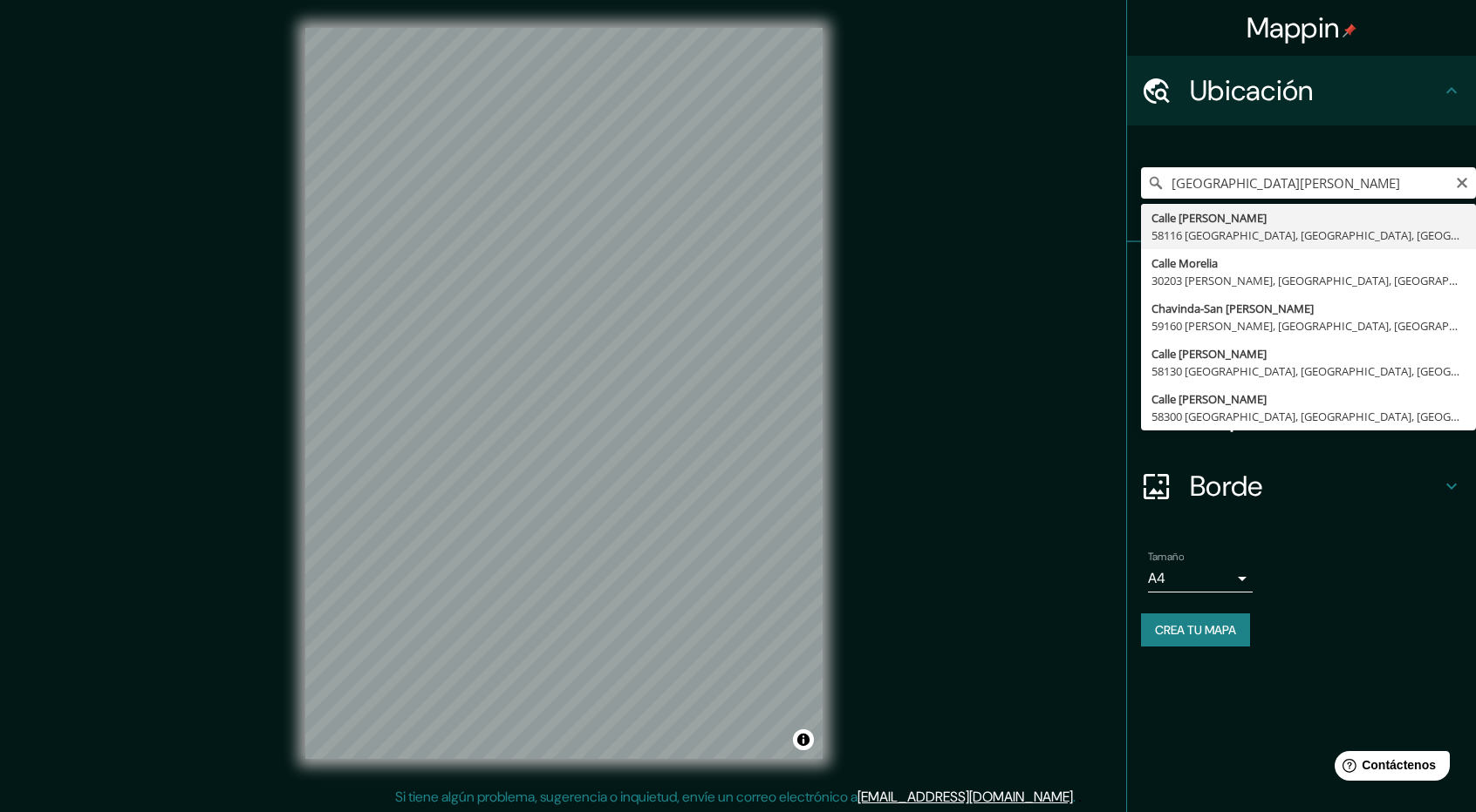
type input "Calle Venustiano Carranza, 58116 Morelia, Michoacán, México"
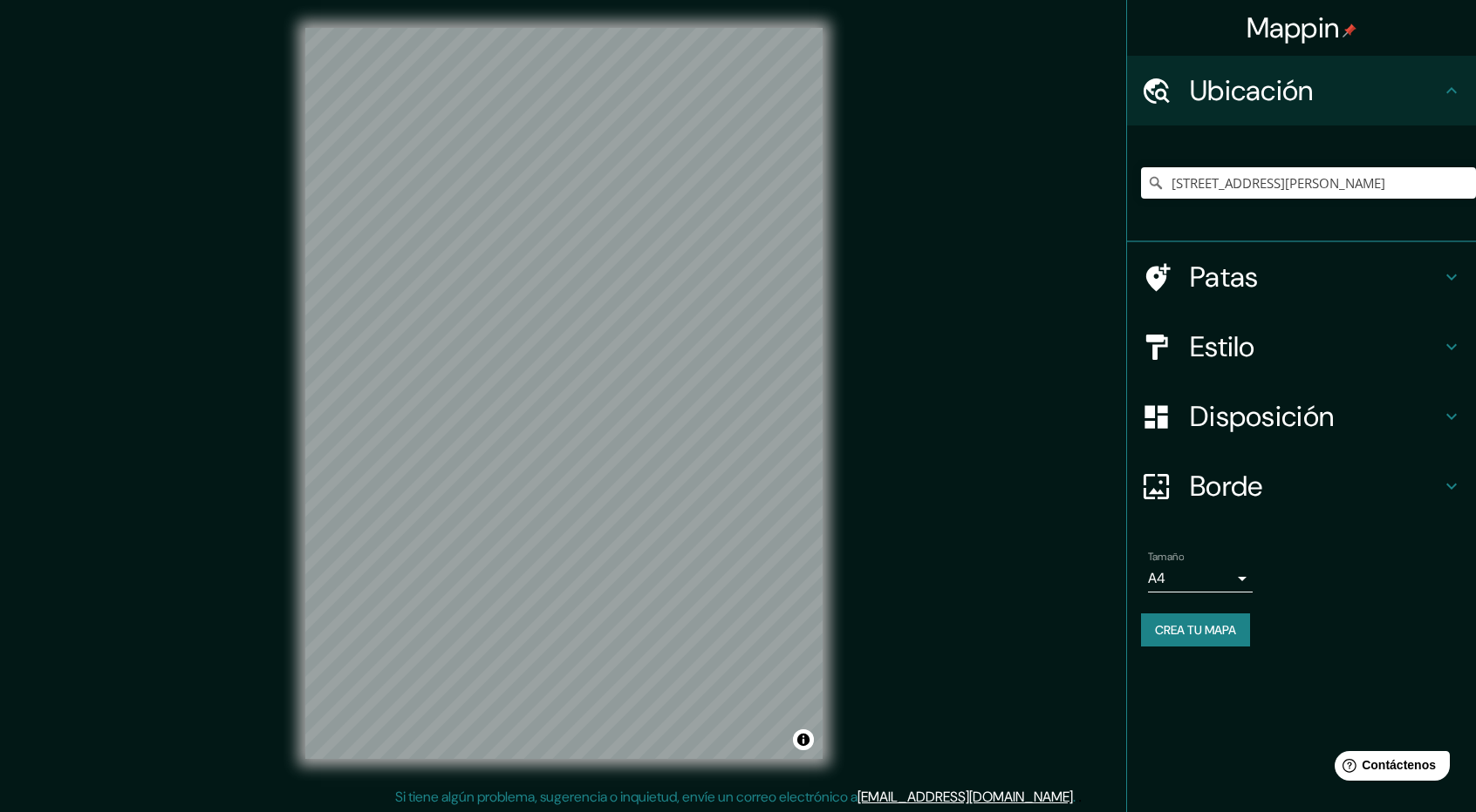
click at [1234, 578] on body "Mappin Ubicación Calle Venustiano Carranza, 58116 Morelia, Michoacán, México Pa…" at bounding box center [738, 406] width 1476 height 812
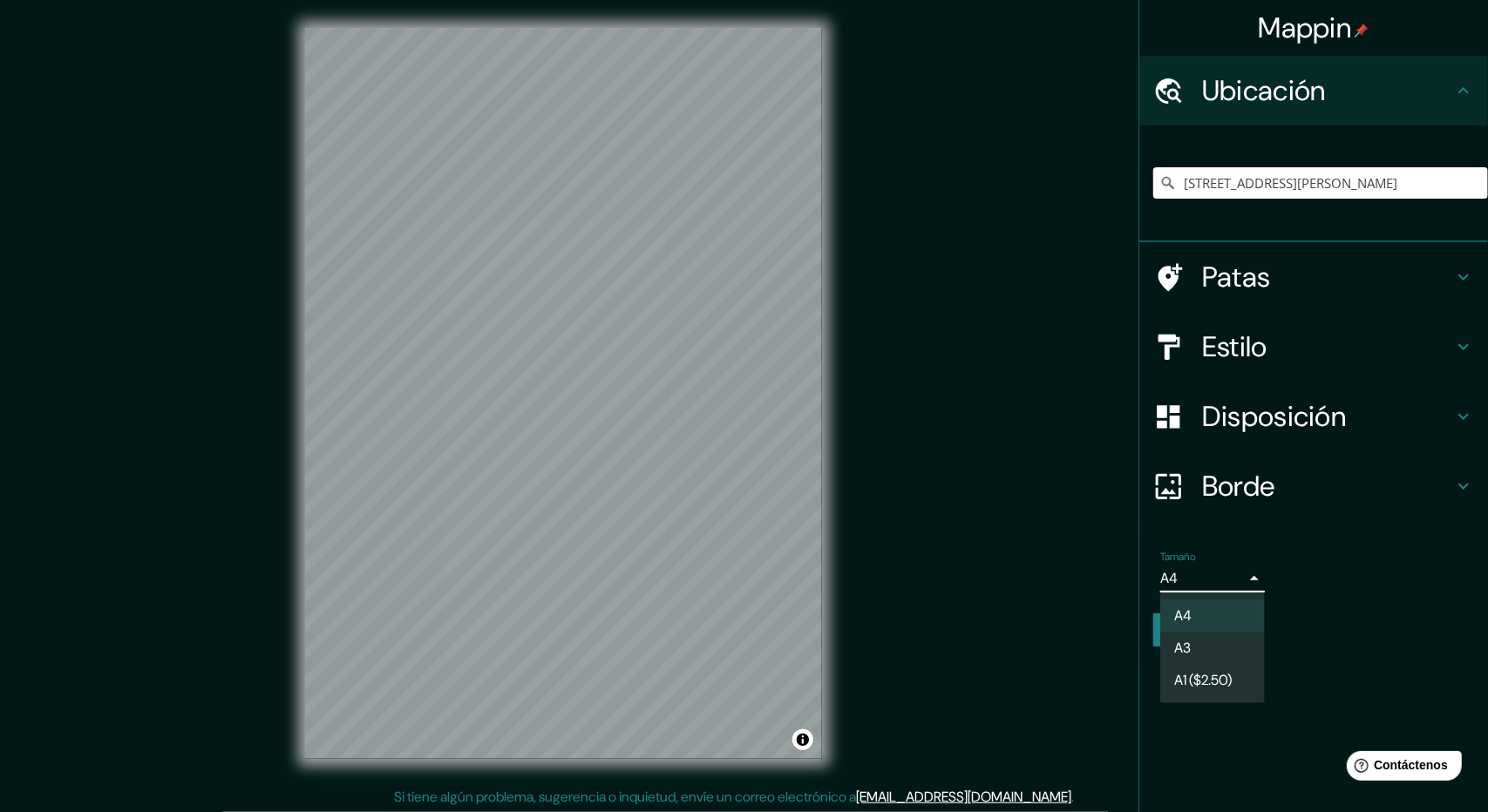
click at [1230, 663] on li "A3" at bounding box center [1213, 648] width 105 height 32
click at [1221, 589] on body "Mappin Ubicación Calle Venustiano Carranza, 58116 Morelia, Michoacán, México Pa…" at bounding box center [744, 406] width 1488 height 812
click at [1222, 600] on li "A4" at bounding box center [1213, 615] width 105 height 32
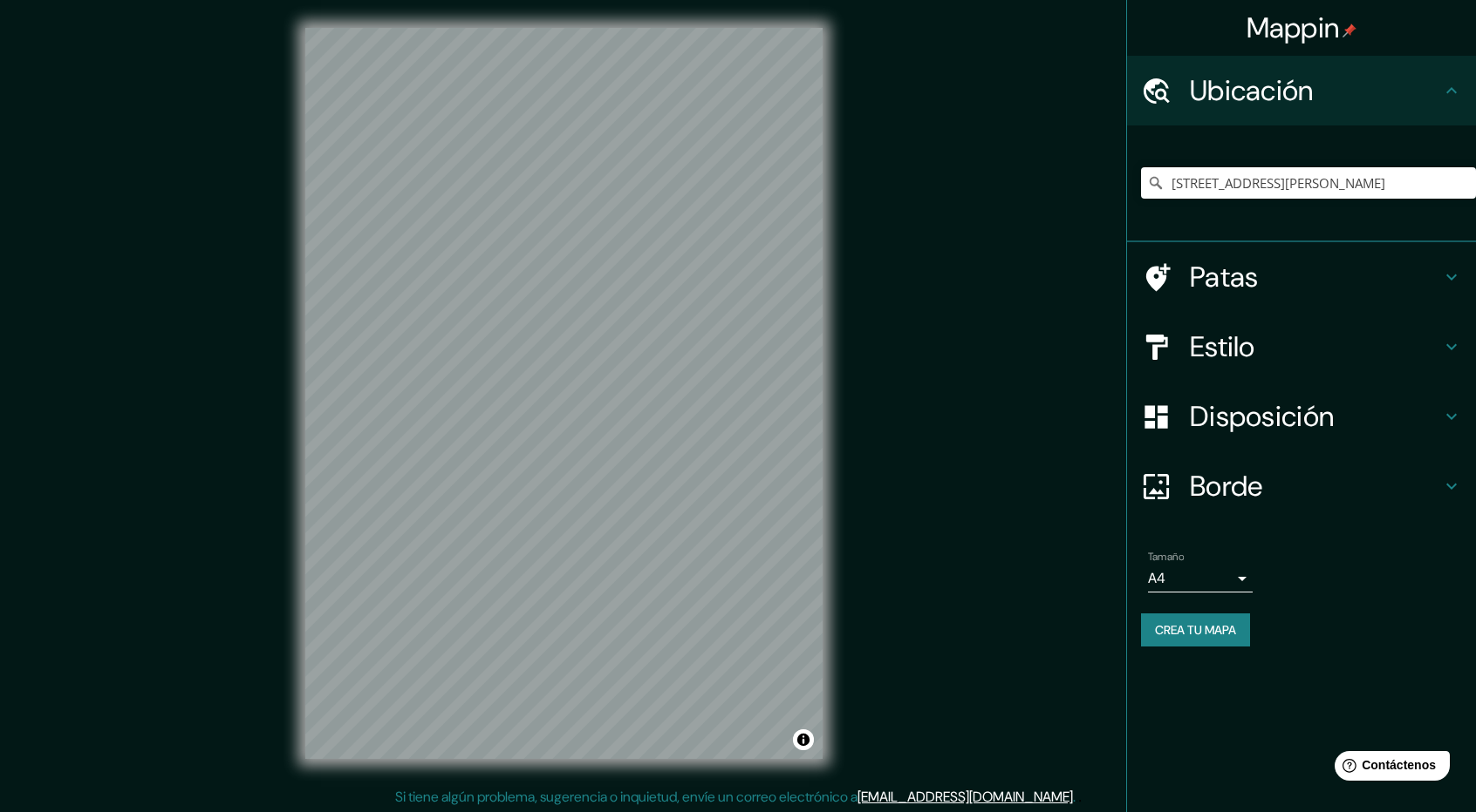
click at [855, 310] on div "Mappin Ubicación Calle Venustiano Carranza, 58116 Morelia, Michoacán, México Pa…" at bounding box center [738, 407] width 1476 height 815
click at [260, 399] on div "Mappin Ubicación Calle Venustiano Carranza, 58116 Morelia, Michoacán, México Pa…" at bounding box center [738, 407] width 1476 height 815
